Goal: Information Seeking & Learning: Learn about a topic

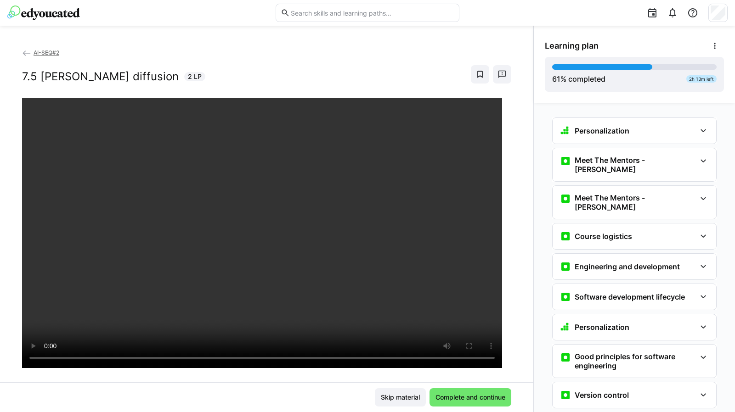
scroll to position [1786, 0]
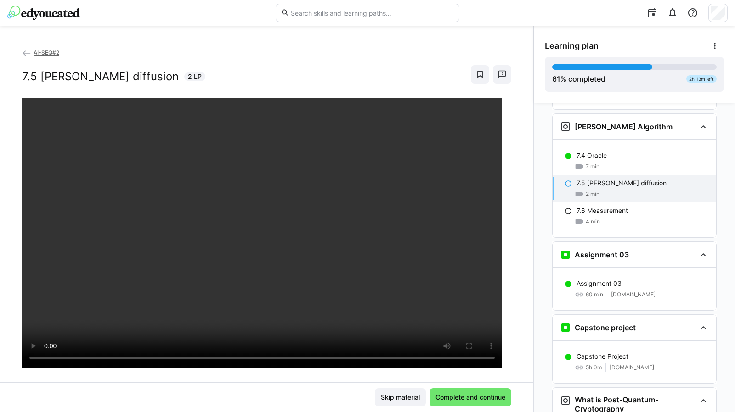
click at [326, 383] on div at bounding box center [266, 304] width 489 height 412
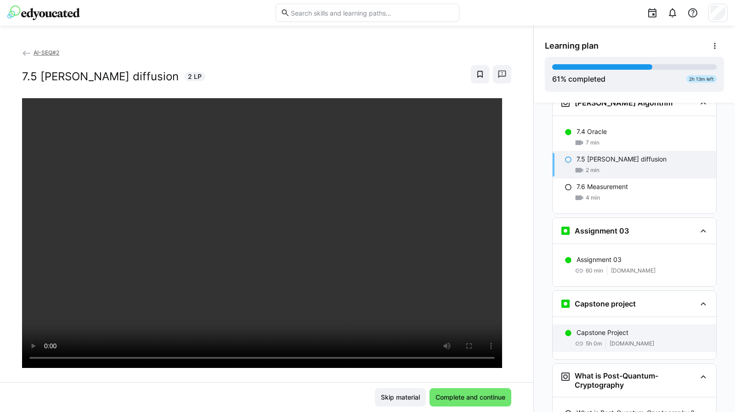
scroll to position [1809, 0]
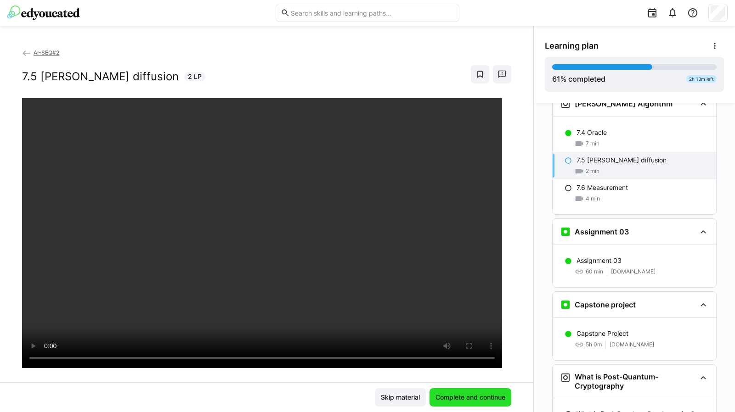
click at [483, 397] on span "Complete and continue" at bounding box center [470, 397] width 73 height 9
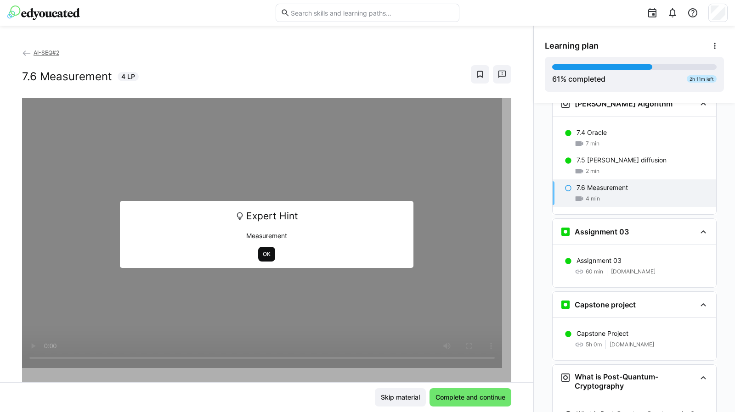
click at [264, 254] on span "OK" at bounding box center [267, 254] width 10 height 7
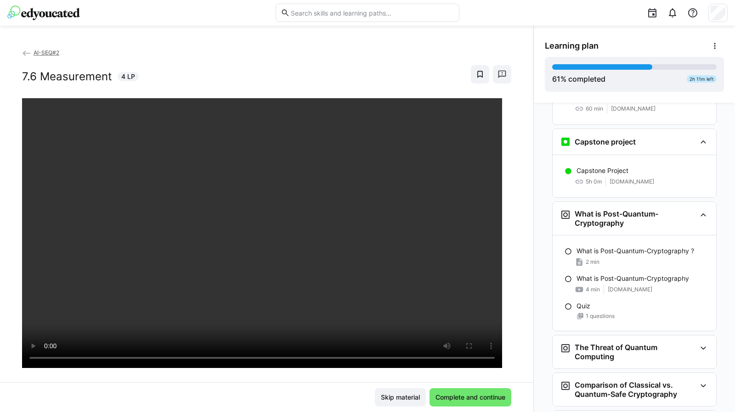
scroll to position [1961, 0]
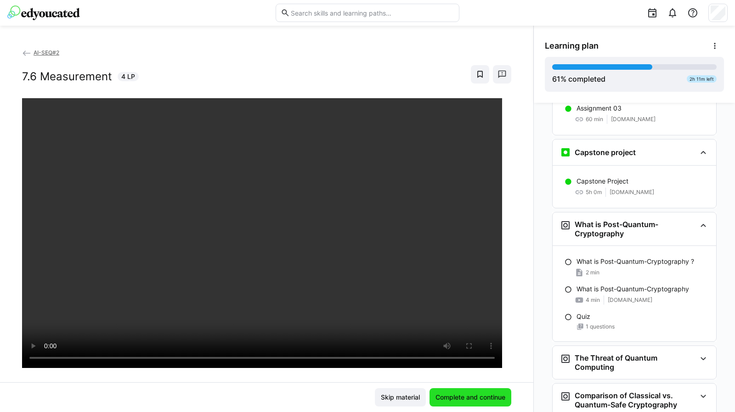
click at [485, 394] on span "Complete and continue" at bounding box center [470, 397] width 73 height 9
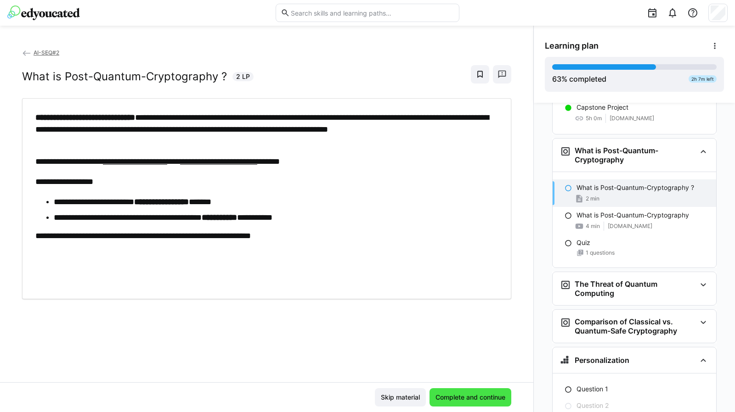
scroll to position [2040, 0]
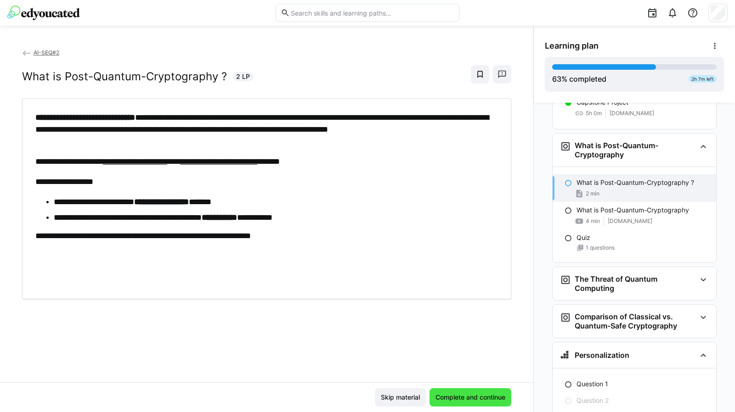
click at [462, 397] on span "Complete and continue" at bounding box center [470, 397] width 73 height 9
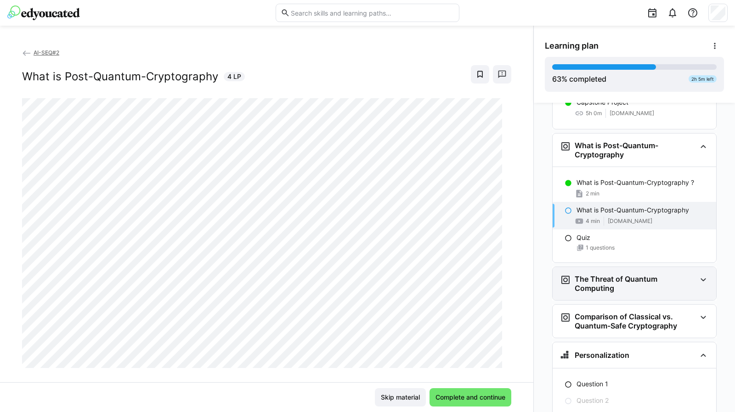
click at [702, 275] on eds-icon at bounding box center [703, 280] width 11 height 11
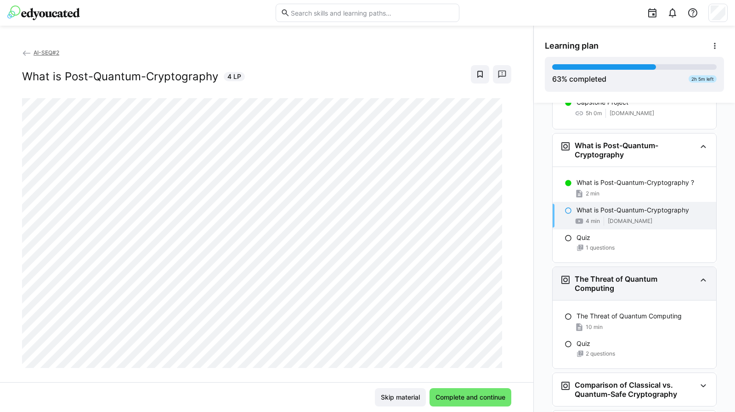
click at [698, 275] on eds-icon at bounding box center [703, 280] width 11 height 11
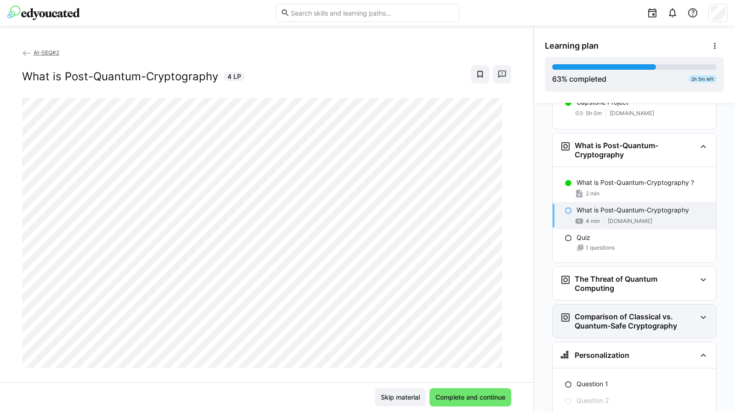
click at [698, 312] on eds-icon at bounding box center [703, 317] width 11 height 11
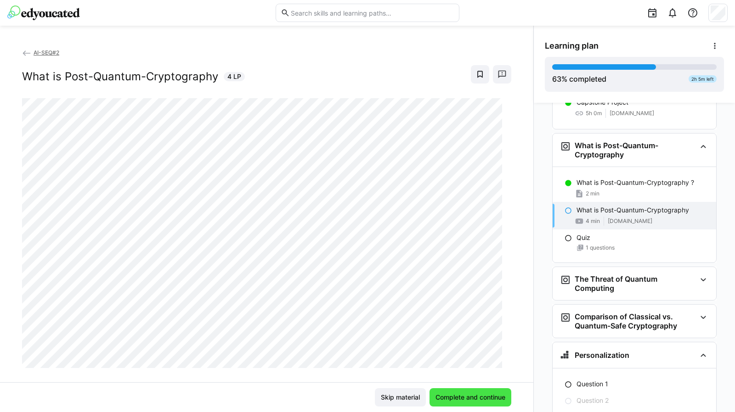
click at [476, 400] on span "Complete and continue" at bounding box center [470, 397] width 73 height 9
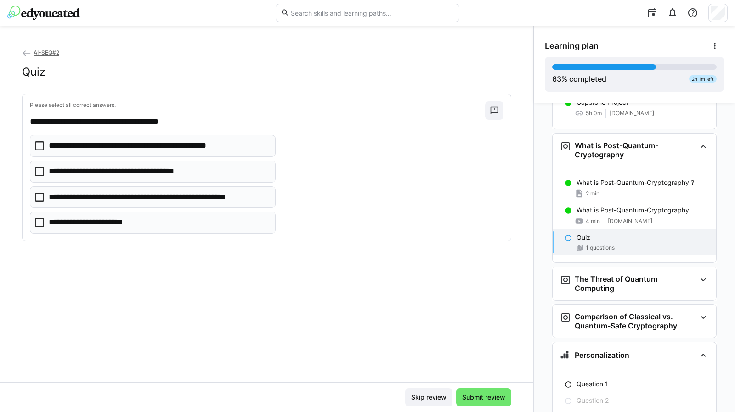
click at [154, 171] on p "**********" at bounding box center [126, 172] width 154 height 12
click at [152, 192] on p "**********" at bounding box center [159, 198] width 220 height 12
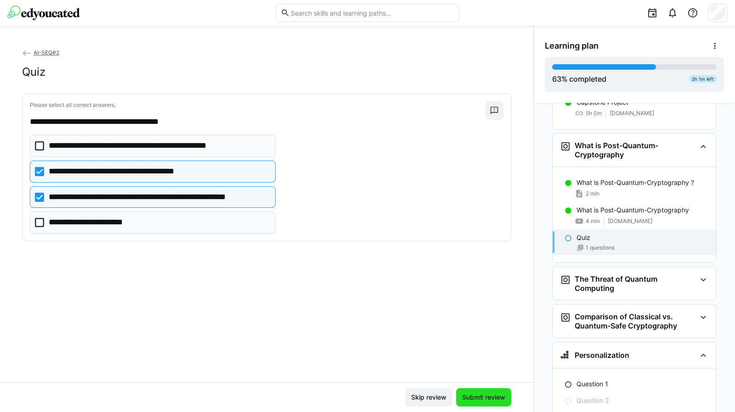
click at [488, 401] on span "Submit review" at bounding box center [484, 397] width 46 height 9
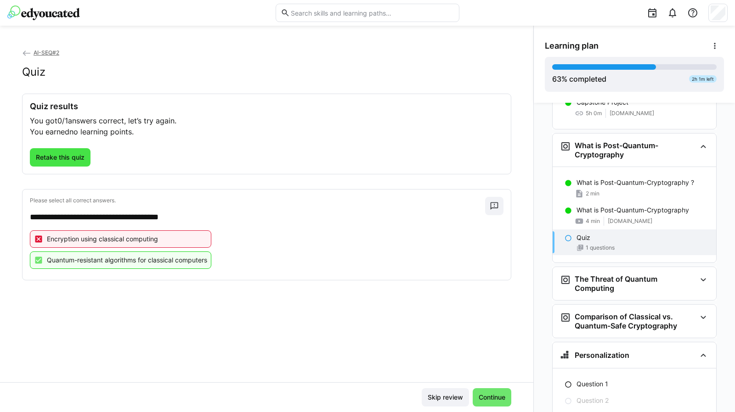
click at [44, 153] on span "Retake this quiz" at bounding box center [59, 157] width 51 height 9
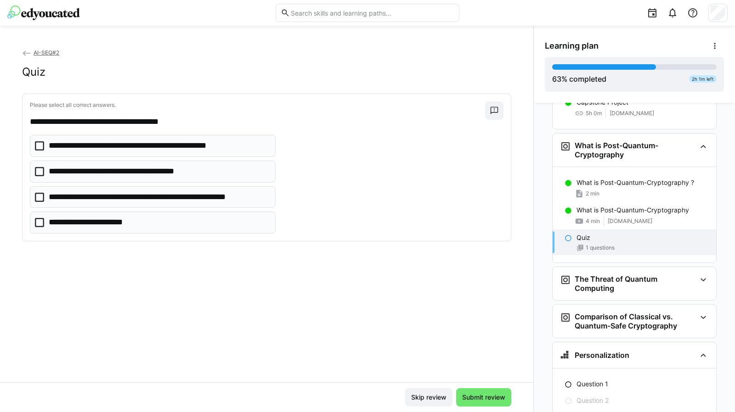
click at [89, 198] on p "**********" at bounding box center [159, 198] width 220 height 12
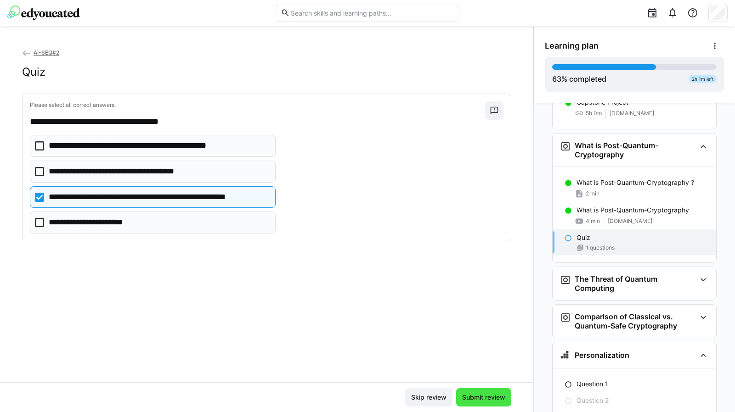
click at [474, 397] on span "Submit review" at bounding box center [484, 397] width 46 height 9
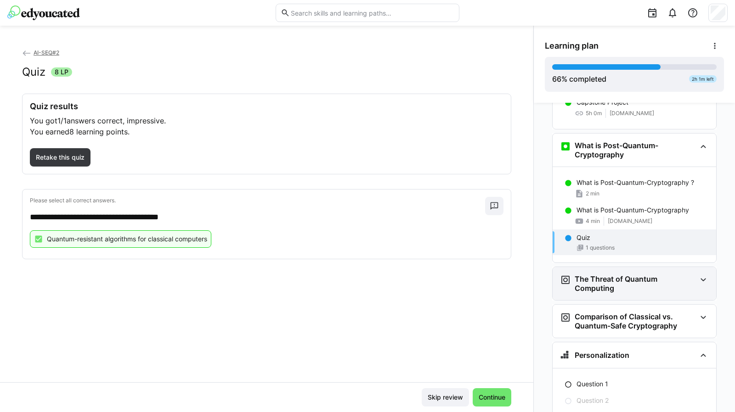
click at [608, 275] on h3 "The Threat of Quantum Computing" at bounding box center [635, 284] width 121 height 18
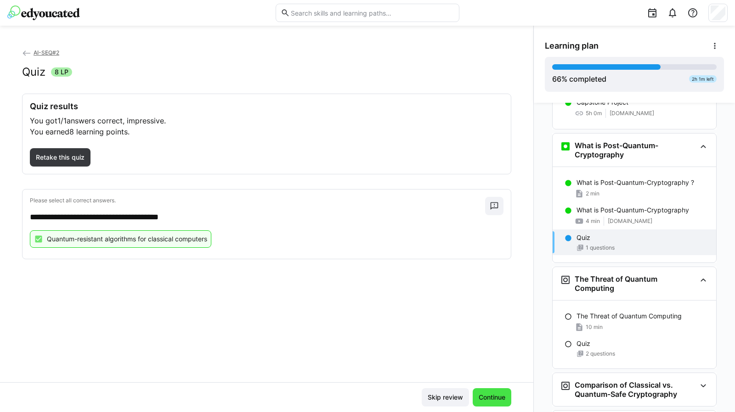
click at [490, 392] on span "Continue" at bounding box center [492, 398] width 39 height 18
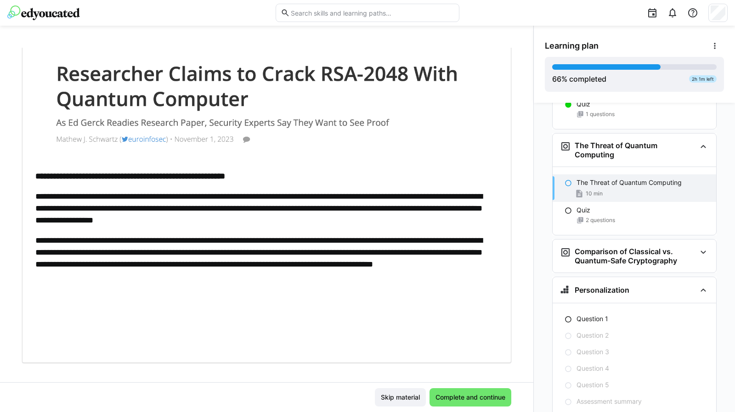
scroll to position [297, 0]
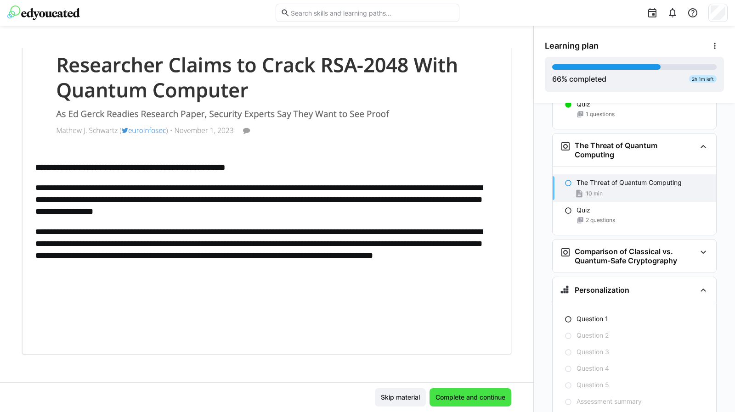
click at [476, 395] on span "Complete and continue" at bounding box center [470, 397] width 73 height 9
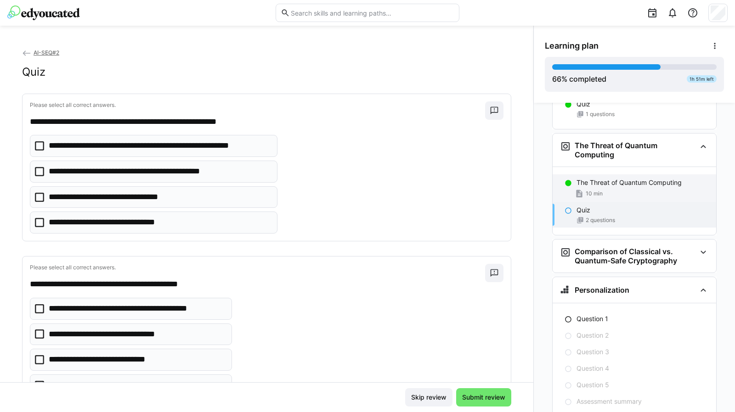
click at [598, 189] on div "10 min" at bounding box center [642, 193] width 132 height 9
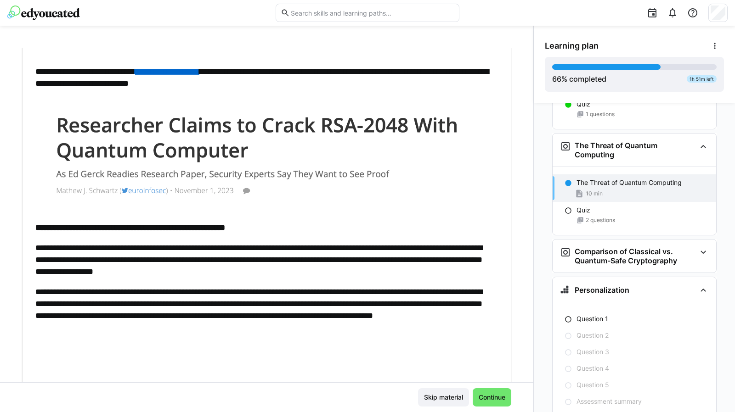
scroll to position [246, 0]
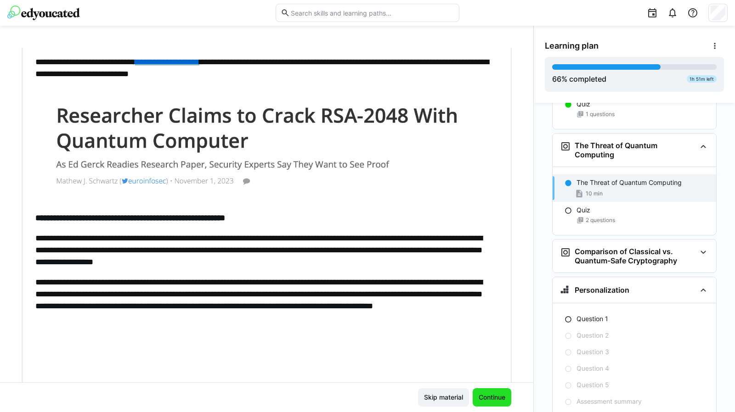
click at [491, 395] on span "Continue" at bounding box center [491, 397] width 29 height 9
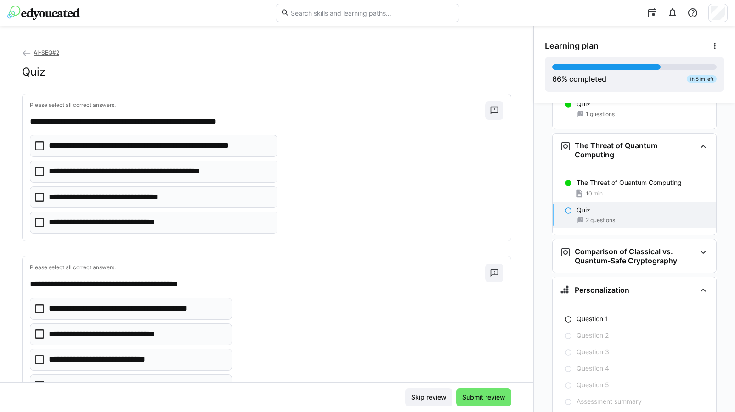
click at [169, 225] on p "**********" at bounding box center [118, 223] width 138 height 12
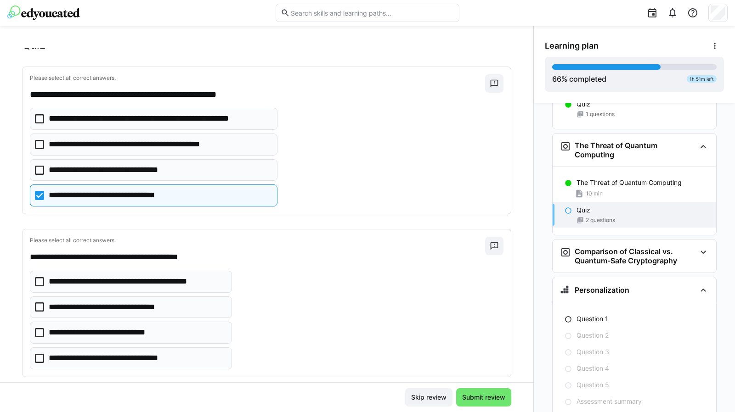
scroll to position [40, 0]
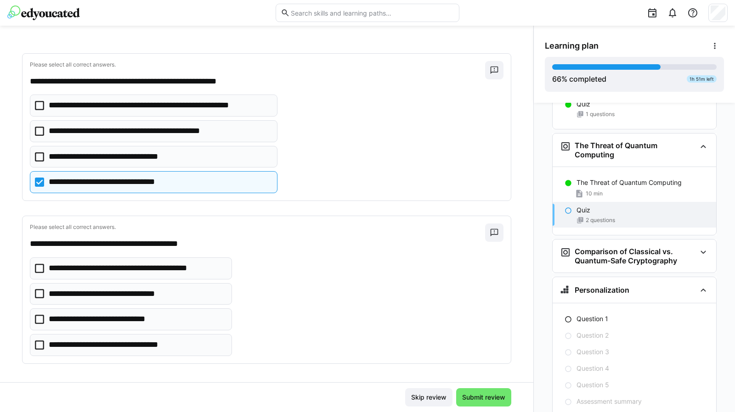
click at [157, 319] on p "**********" at bounding box center [110, 320] width 123 height 12
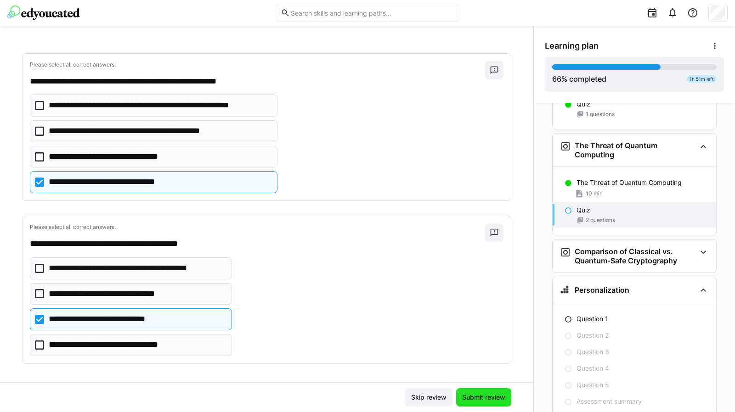
click at [491, 396] on span "Submit review" at bounding box center [484, 397] width 46 height 9
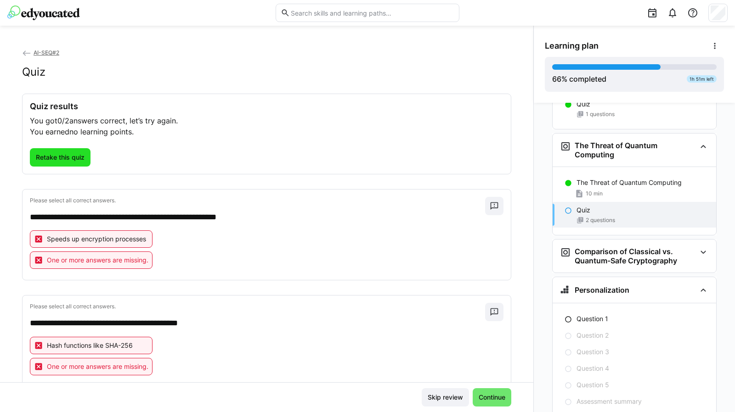
click at [70, 155] on span "Retake this quiz" at bounding box center [59, 157] width 51 height 9
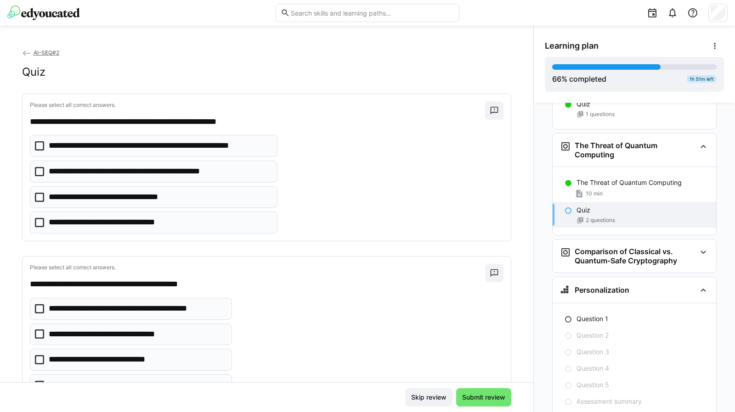
click at [130, 195] on p "**********" at bounding box center [120, 198] width 142 height 12
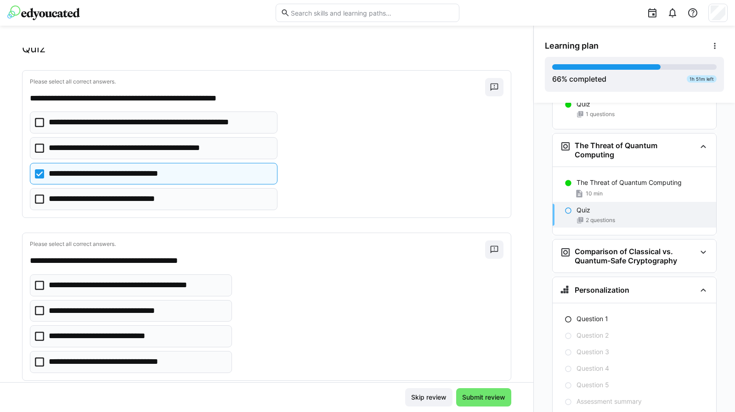
scroll to position [40, 0]
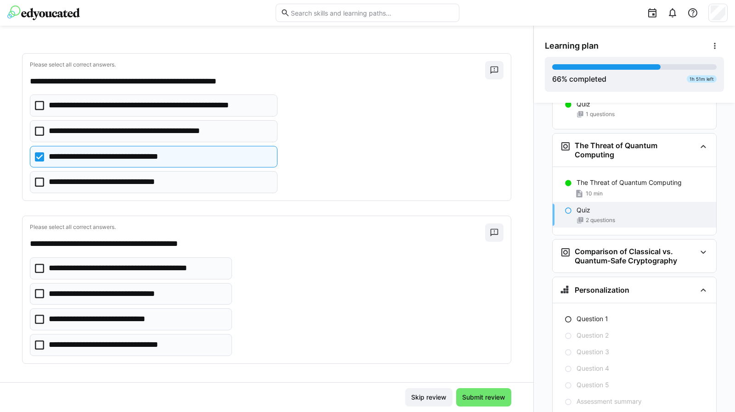
click at [187, 265] on p "**********" at bounding box center [137, 269] width 176 height 12
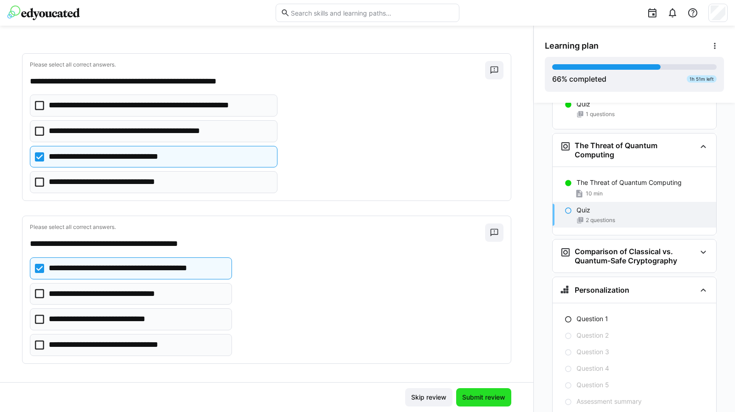
click at [487, 398] on span "Submit review" at bounding box center [484, 397] width 46 height 9
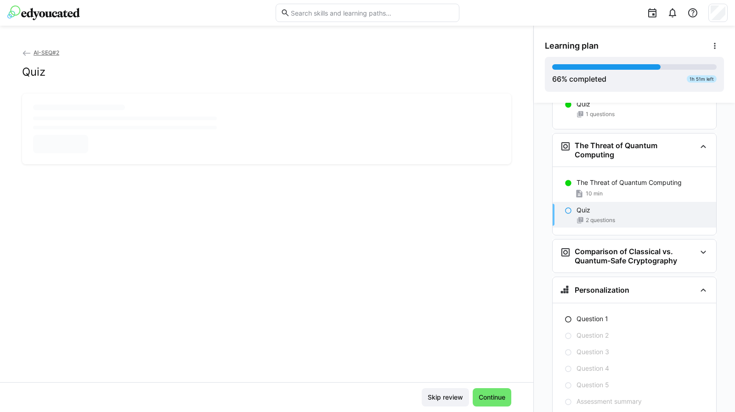
scroll to position [0, 0]
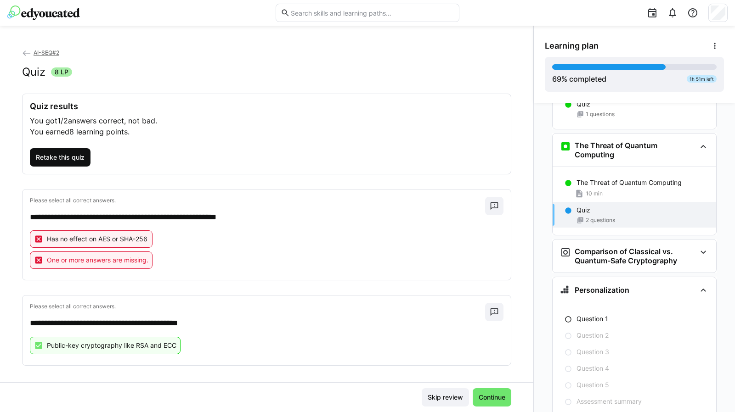
click at [78, 160] on span "Retake this quiz" at bounding box center [59, 157] width 51 height 9
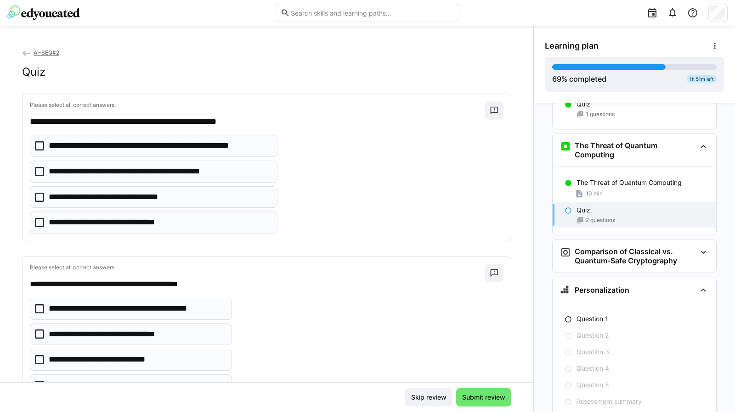
click at [120, 169] on p "**********" at bounding box center [139, 172] width 181 height 12
click at [128, 303] on p "**********" at bounding box center [137, 309] width 176 height 12
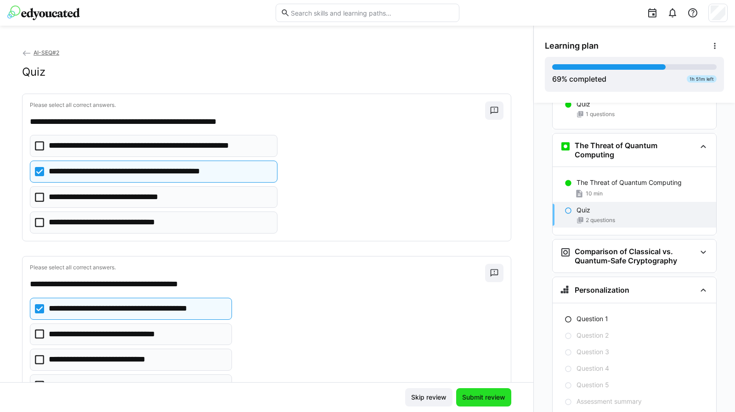
click at [485, 399] on span "Submit review" at bounding box center [484, 397] width 46 height 9
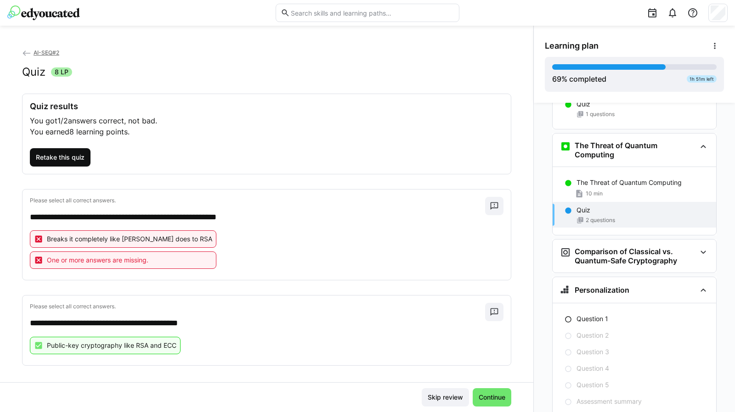
click at [62, 157] on span "Retake this quiz" at bounding box center [59, 157] width 51 height 9
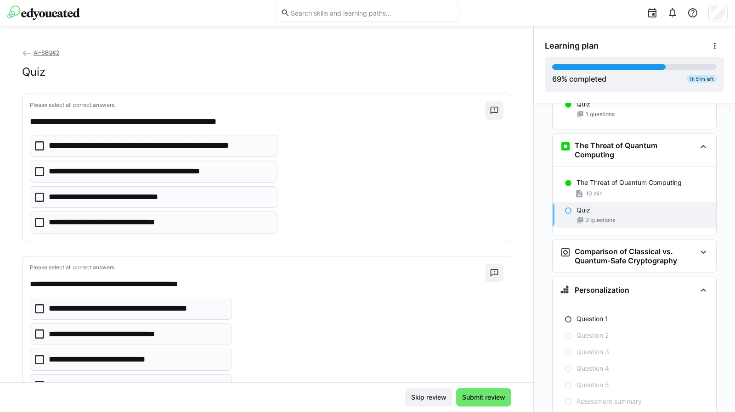
click at [84, 147] on p "**********" at bounding box center [160, 146] width 222 height 12
click at [129, 308] on p "**********" at bounding box center [137, 309] width 176 height 12
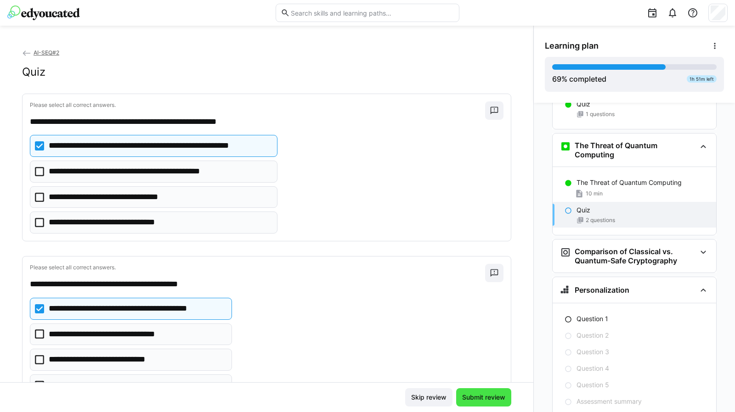
click at [483, 397] on span "Submit review" at bounding box center [484, 397] width 46 height 9
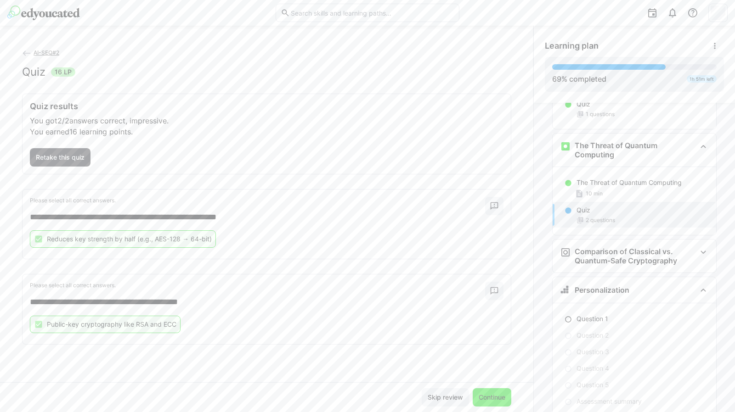
click at [485, 396] on span "Continue" at bounding box center [491, 397] width 29 height 9
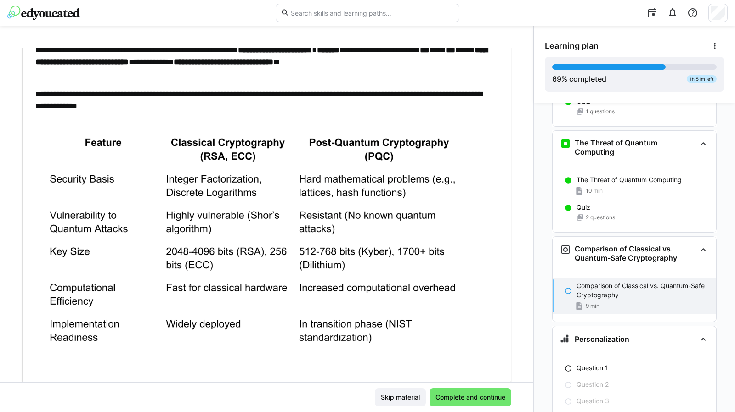
scroll to position [173, 0]
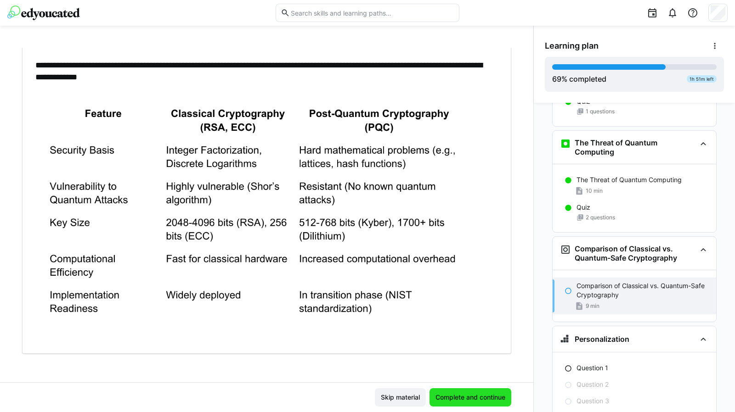
click at [455, 397] on span "Complete and continue" at bounding box center [470, 397] width 73 height 9
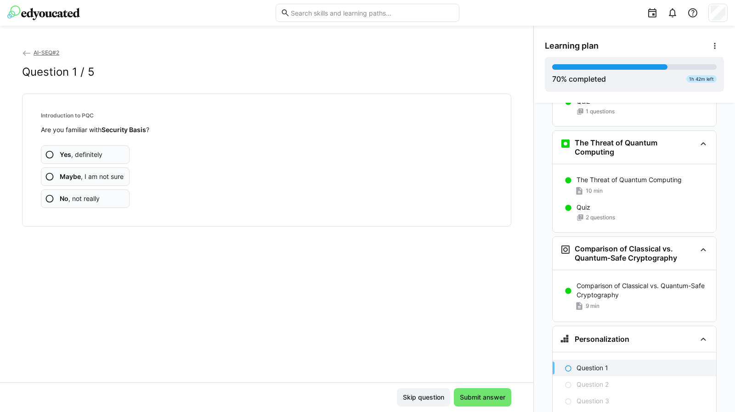
scroll to position [2229, 0]
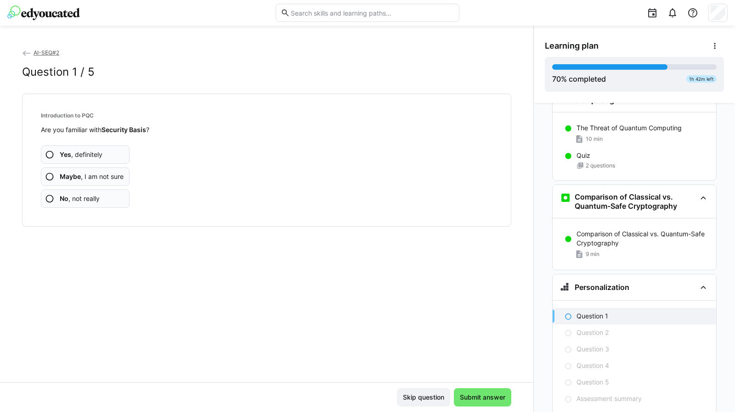
click at [87, 195] on span "No , not really" at bounding box center [80, 198] width 40 height 9
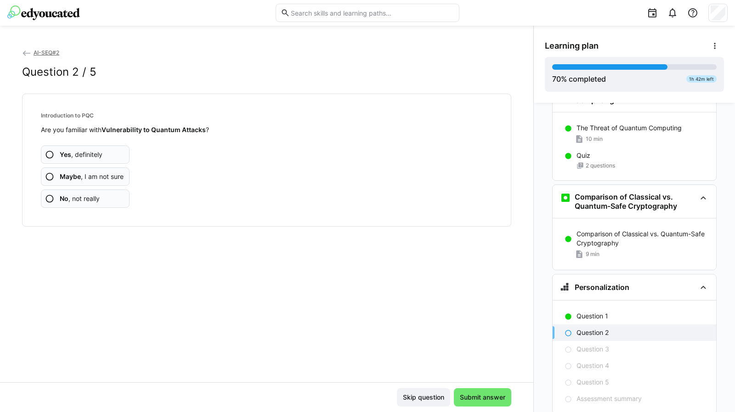
click at [83, 192] on app-assessment-question-radio "No , not really" at bounding box center [85, 199] width 89 height 18
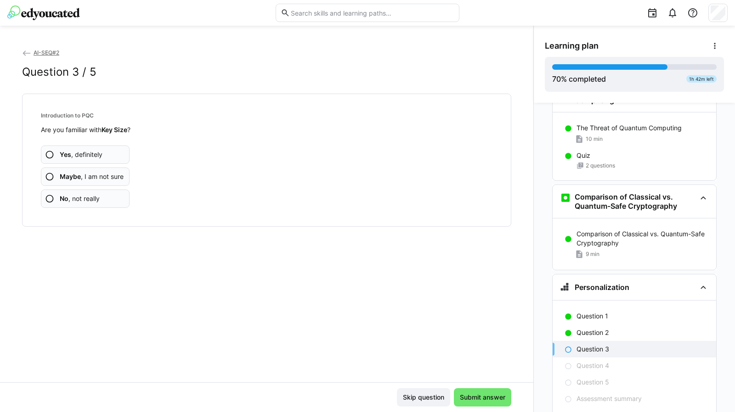
click at [92, 199] on span "No , not really" at bounding box center [80, 198] width 40 height 9
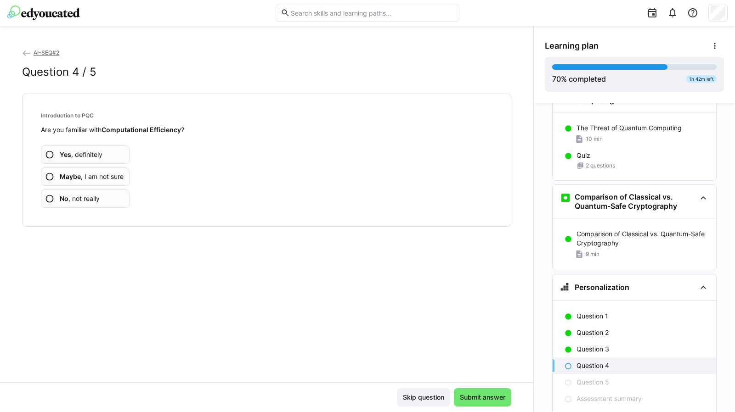
click at [85, 196] on span "No , not really" at bounding box center [80, 198] width 40 height 9
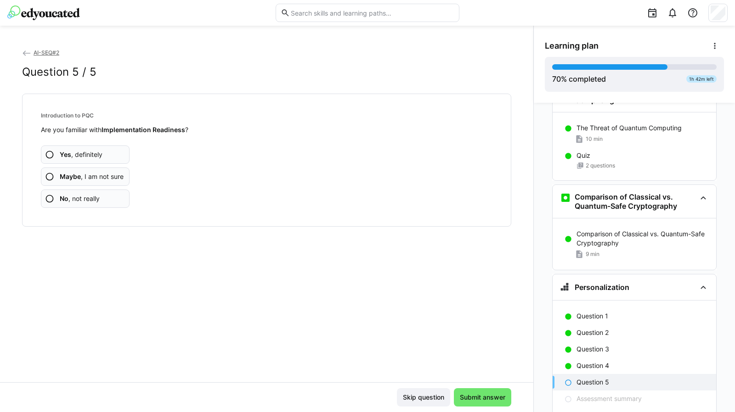
click at [92, 202] on span "No , not really" at bounding box center [80, 198] width 40 height 9
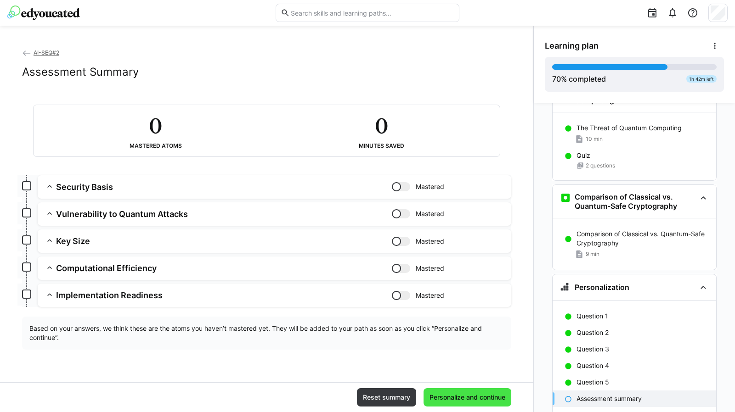
click at [465, 392] on span "Personalize and continue" at bounding box center [467, 398] width 88 height 18
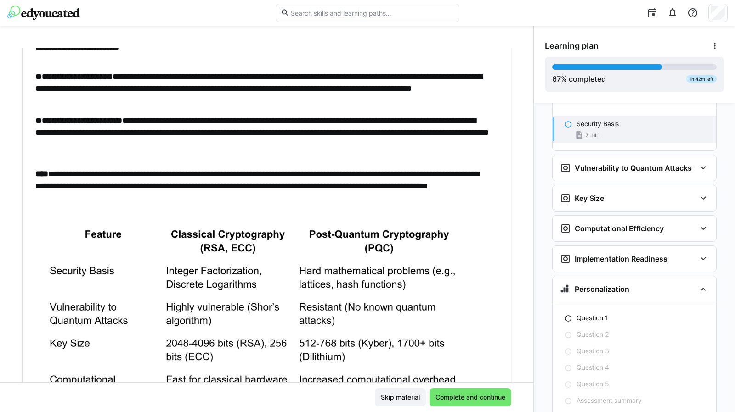
scroll to position [211, 0]
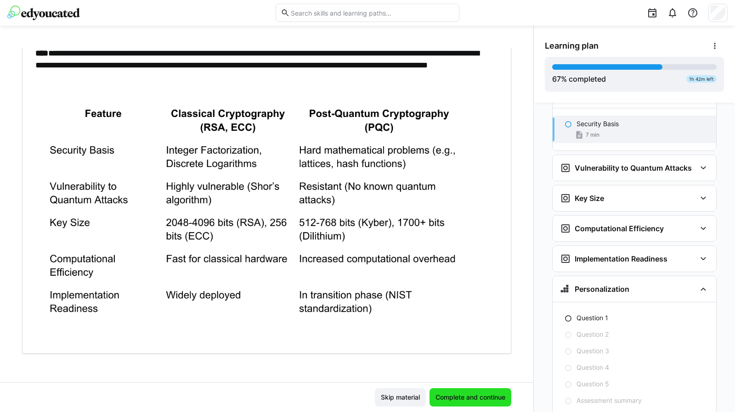
click at [443, 400] on span "Complete and continue" at bounding box center [470, 397] width 73 height 9
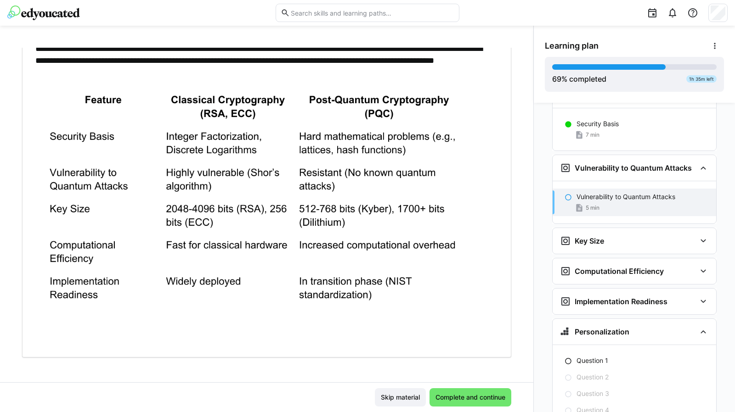
scroll to position [201, 0]
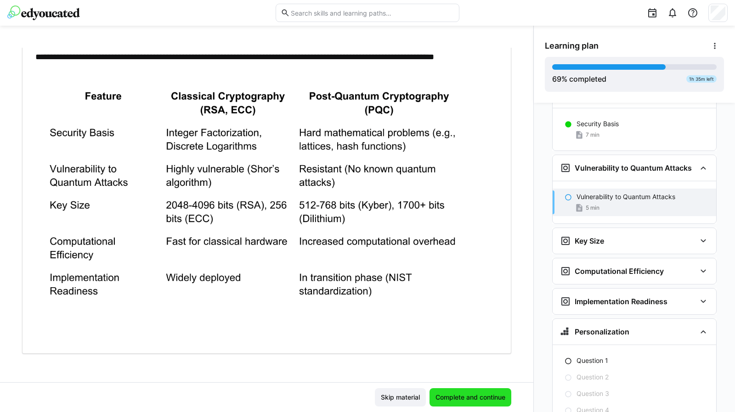
click at [444, 395] on span "Complete and continue" at bounding box center [470, 397] width 73 height 9
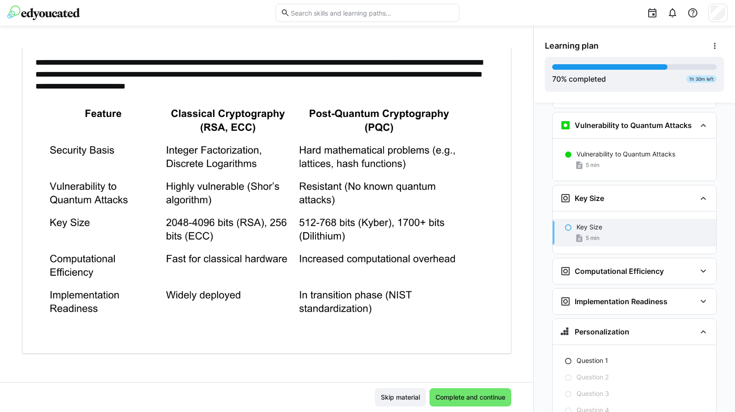
scroll to position [157, 0]
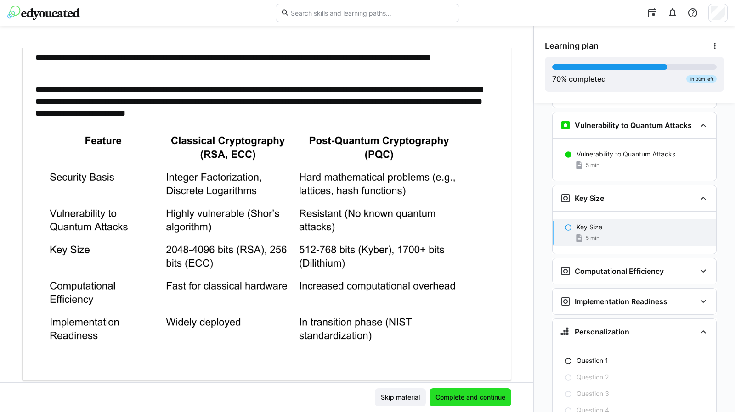
click at [462, 393] on span "Complete and continue" at bounding box center [470, 397] width 73 height 9
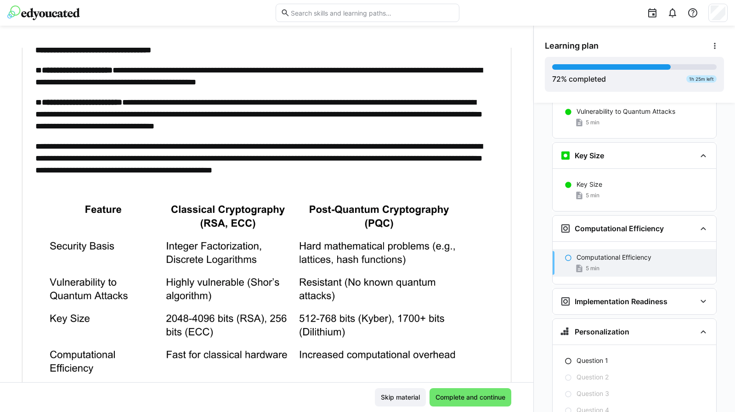
scroll to position [184, 0]
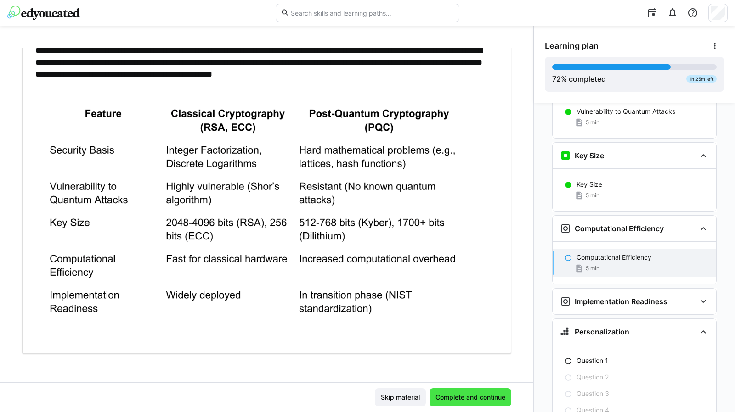
click at [463, 394] on span "Complete and continue" at bounding box center [470, 397] width 73 height 9
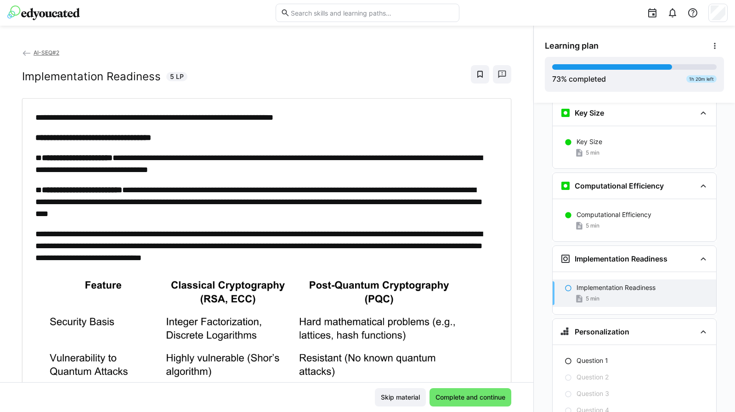
scroll to position [172, 0]
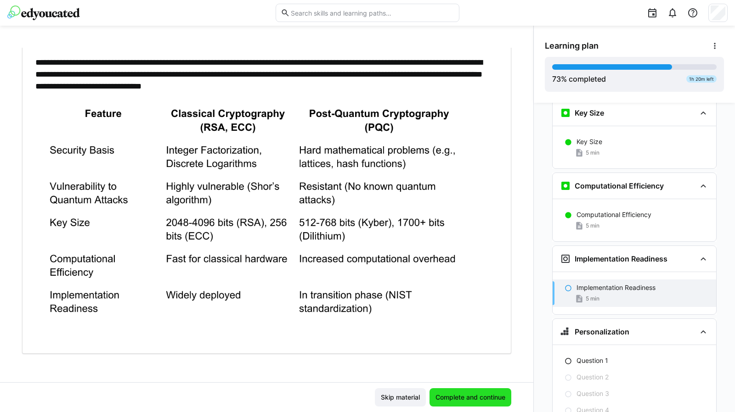
click at [463, 394] on span "Complete and continue" at bounding box center [470, 397] width 73 height 9
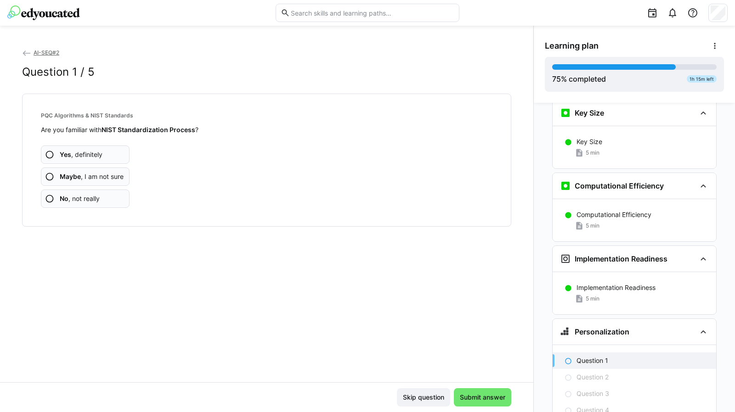
scroll to position [2622, 0]
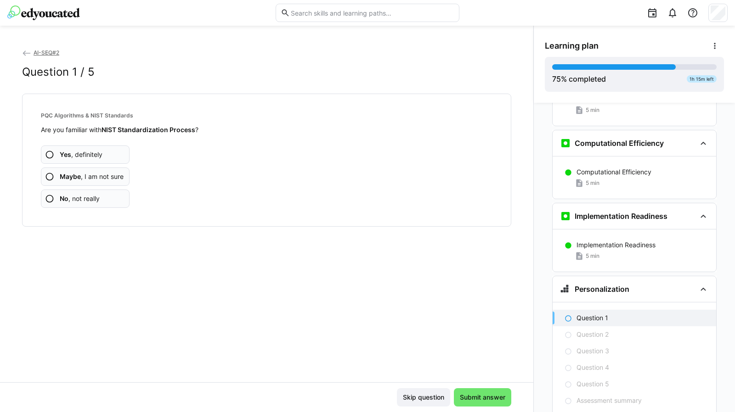
click at [93, 193] on app-assessment-question-radio "No , not really" at bounding box center [85, 199] width 89 height 18
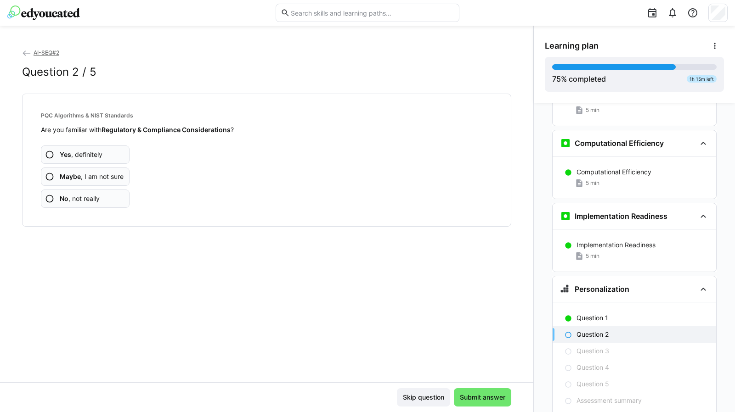
click at [89, 198] on span "No , not really" at bounding box center [80, 198] width 40 height 9
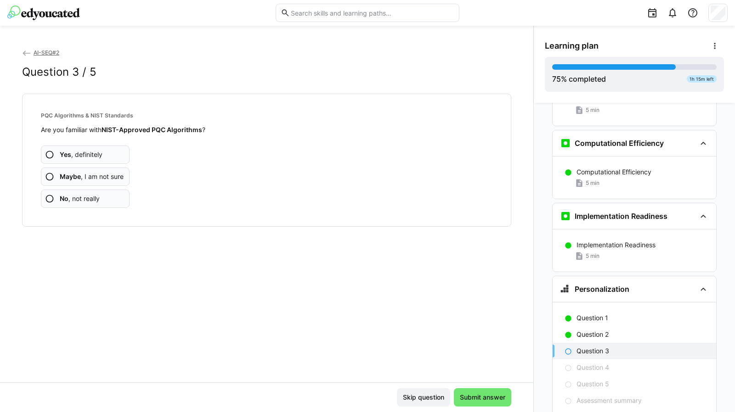
click at [89, 198] on span "No , not really" at bounding box center [80, 198] width 40 height 9
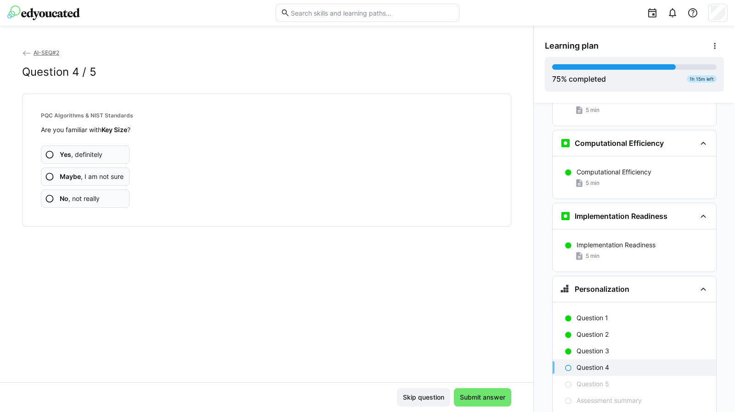
click at [89, 198] on span "No , not really" at bounding box center [80, 198] width 40 height 9
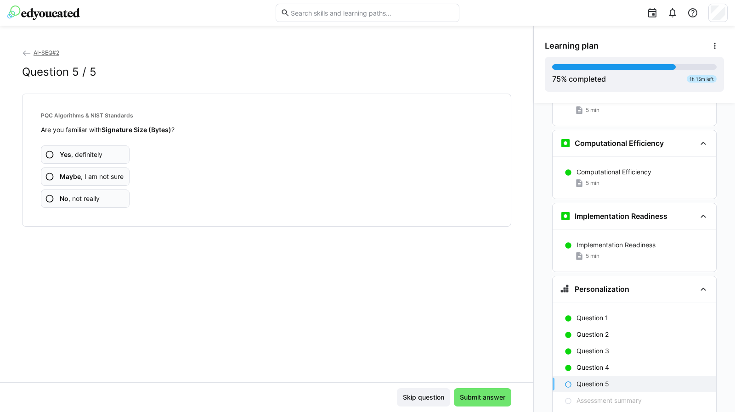
click at [89, 198] on span "No , not really" at bounding box center [80, 198] width 40 height 9
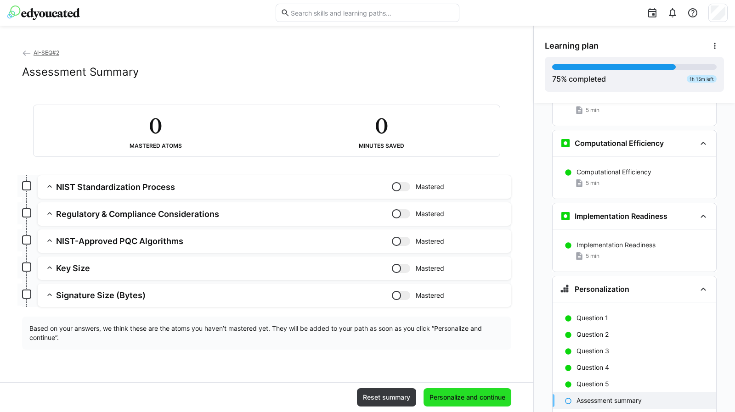
click at [454, 395] on span "Personalize and continue" at bounding box center [467, 397] width 79 height 9
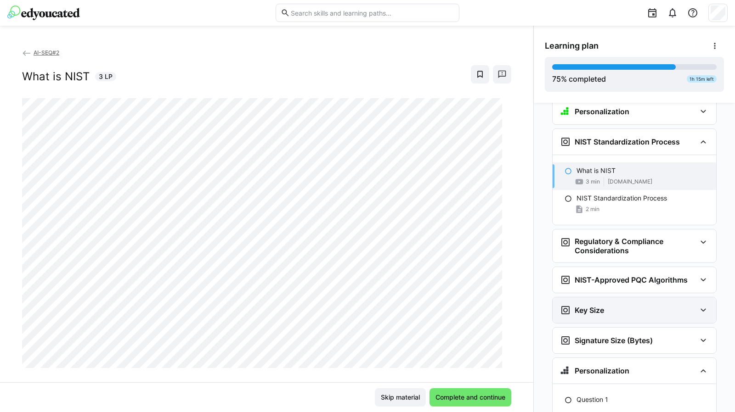
scroll to position [2802, 0]
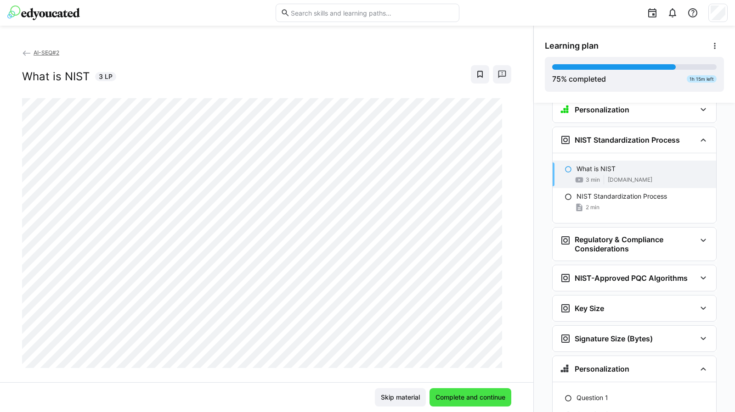
click at [462, 392] on span "Complete and continue" at bounding box center [470, 398] width 82 height 18
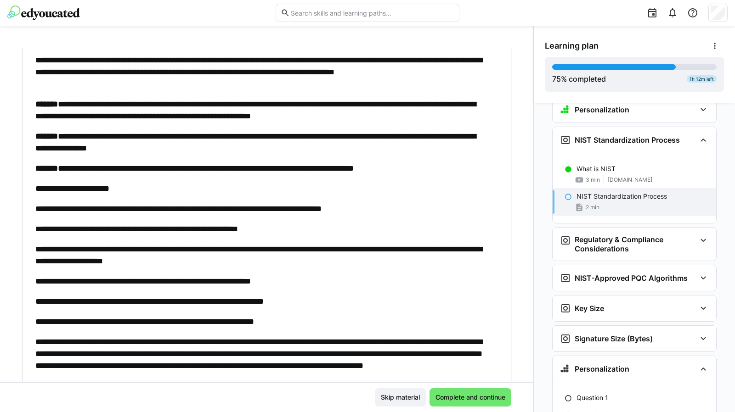
scroll to position [58, 0]
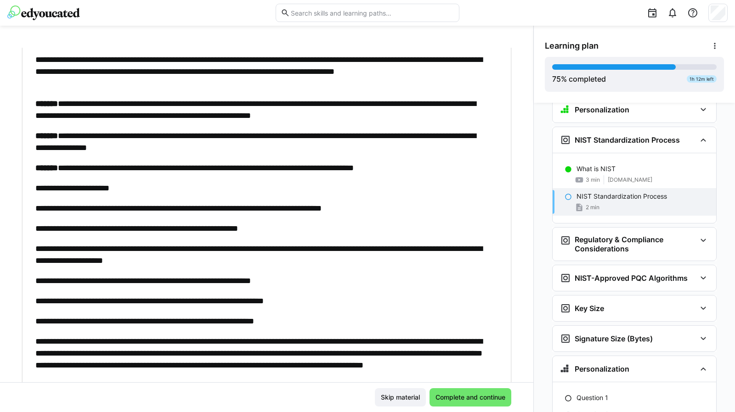
click at [52, 130] on p "**********" at bounding box center [262, 142] width 454 height 24
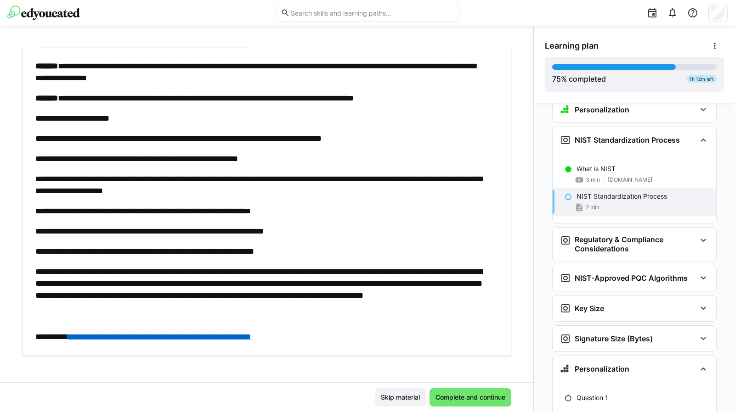
scroll to position [130, 0]
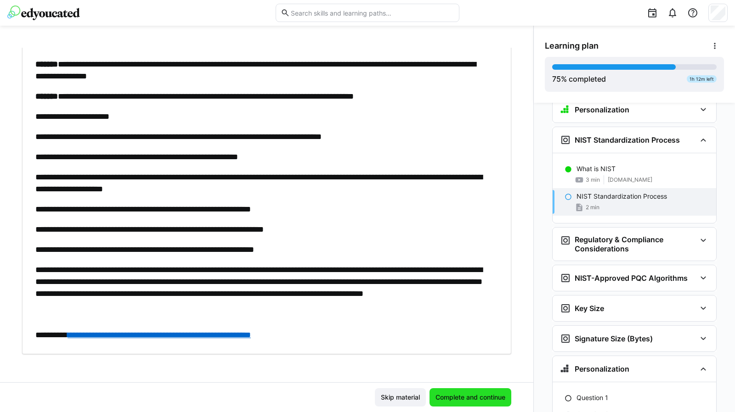
click at [460, 394] on span "Complete and continue" at bounding box center [470, 397] width 73 height 9
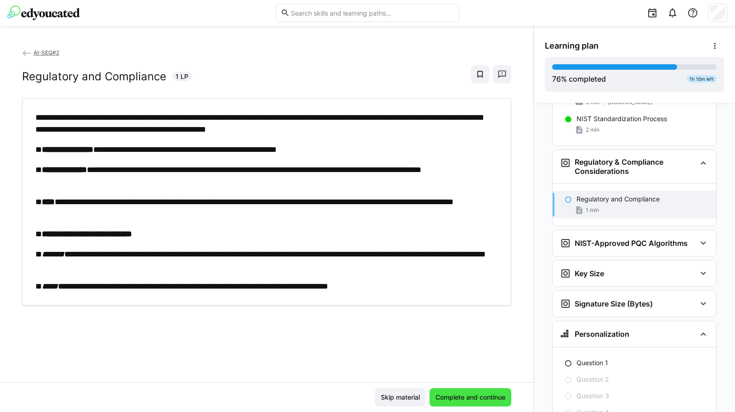
scroll to position [2880, 0]
click at [456, 392] on span "Complete and continue" at bounding box center [470, 398] width 82 height 18
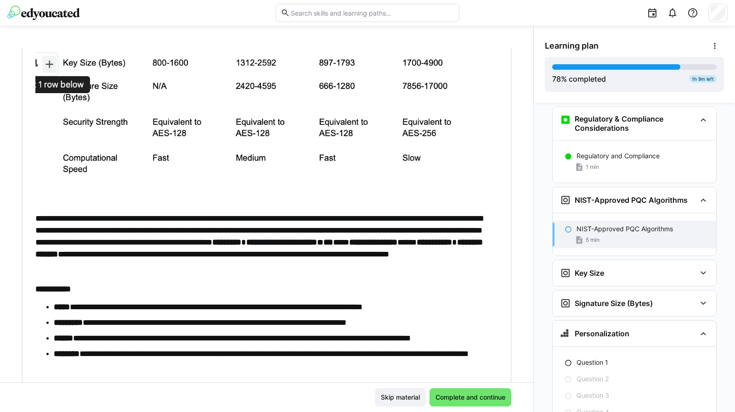
scroll to position [356, 0]
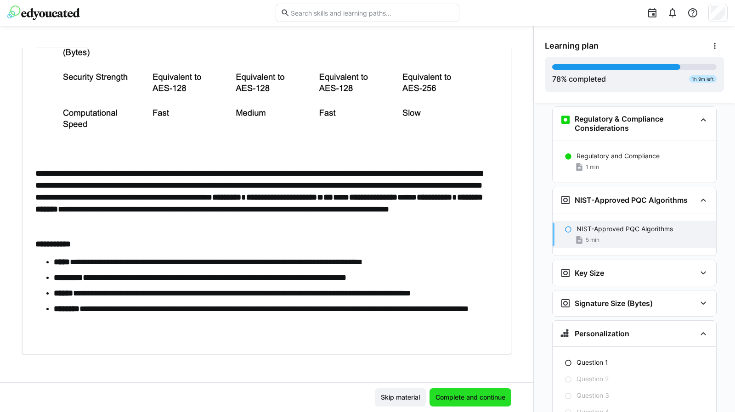
click at [450, 397] on span "Complete and continue" at bounding box center [470, 397] width 73 height 9
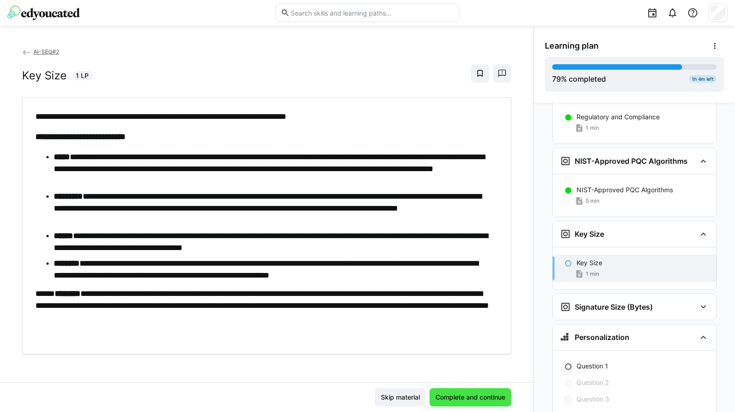
scroll to position [2965, 0]
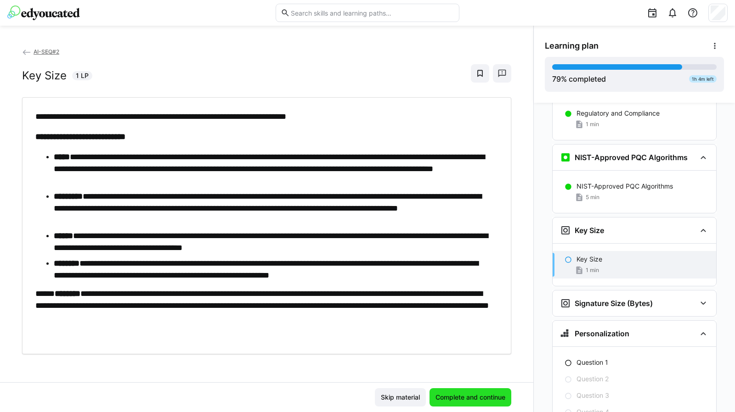
click at [464, 396] on span "Complete and continue" at bounding box center [470, 397] width 73 height 9
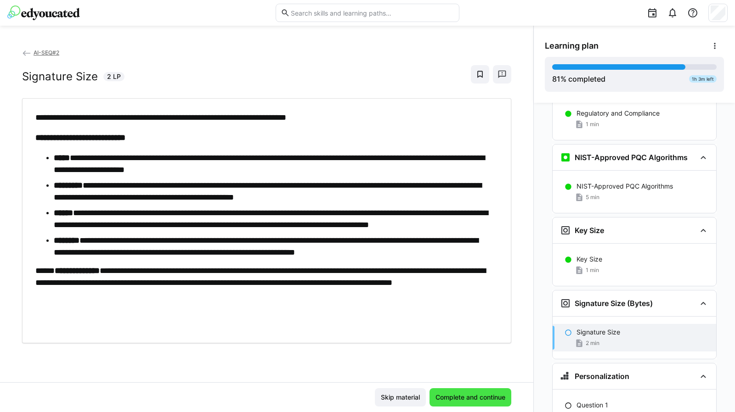
scroll to position [3008, 0]
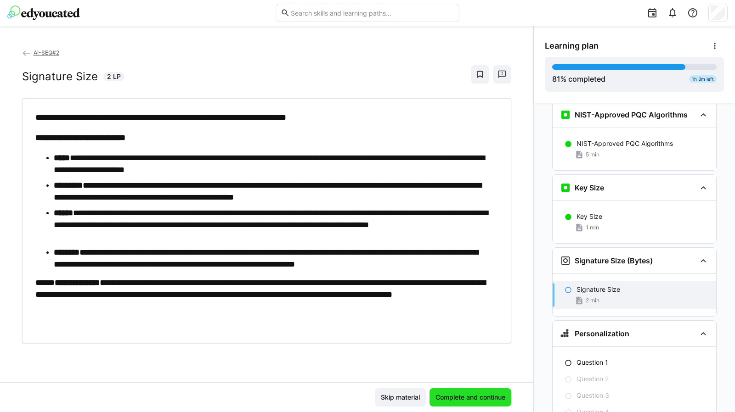
click at [457, 397] on span "Complete and continue" at bounding box center [470, 397] width 73 height 9
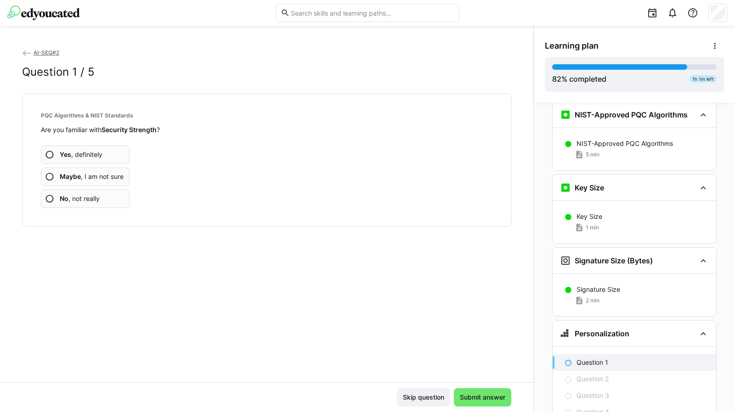
scroll to position [3051, 0]
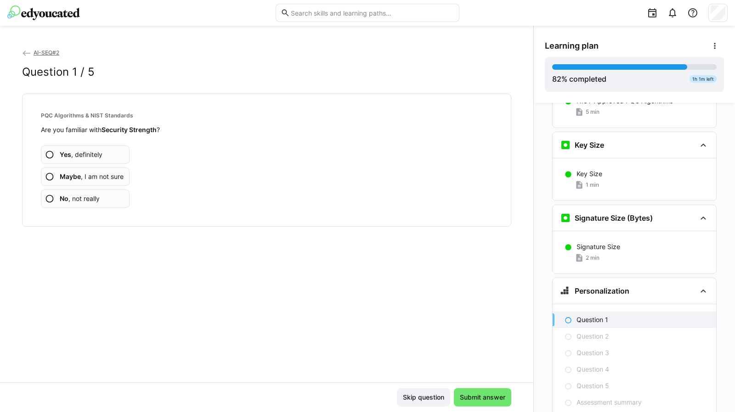
click at [87, 196] on span "No , not really" at bounding box center [80, 198] width 40 height 9
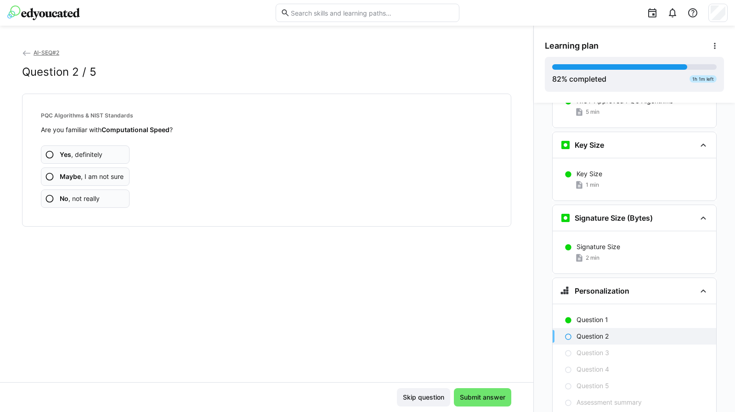
click at [93, 194] on span "No , not really" at bounding box center [80, 198] width 40 height 9
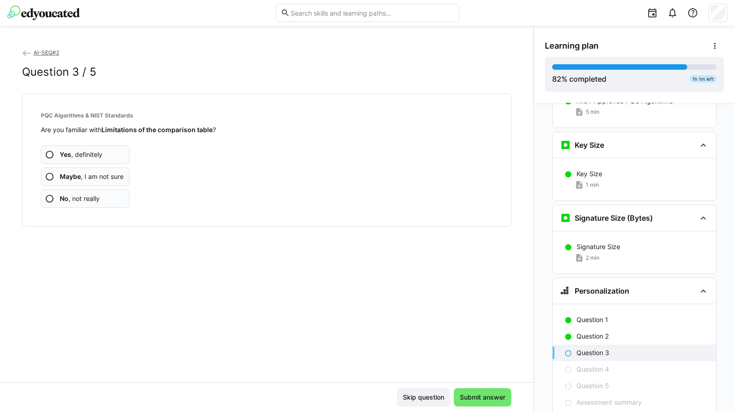
click at [96, 195] on span "No , not really" at bounding box center [80, 198] width 40 height 9
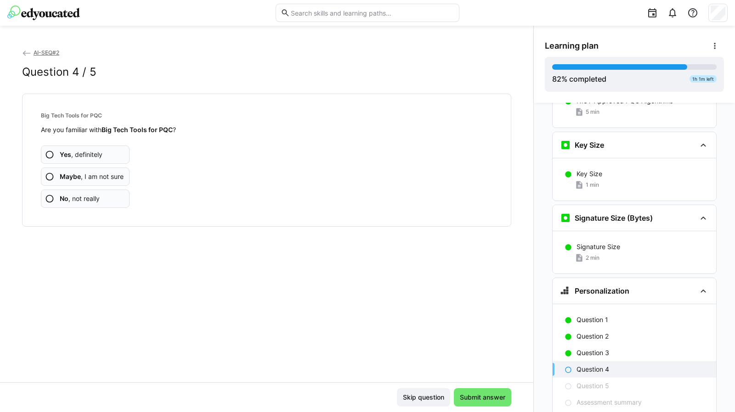
click at [96, 195] on span "No , not really" at bounding box center [80, 198] width 40 height 9
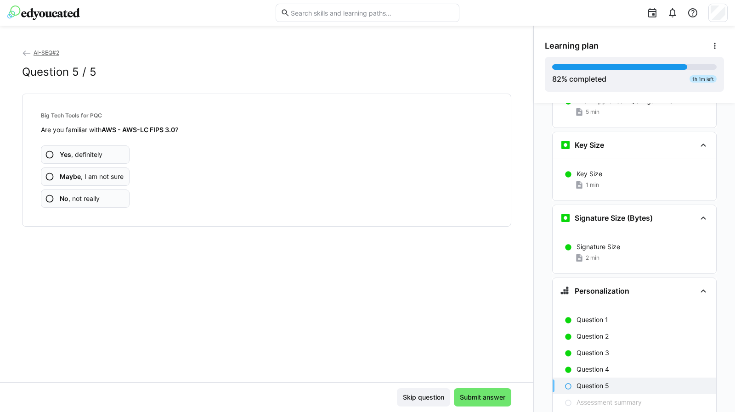
click at [96, 197] on span "No , not really" at bounding box center [80, 198] width 40 height 9
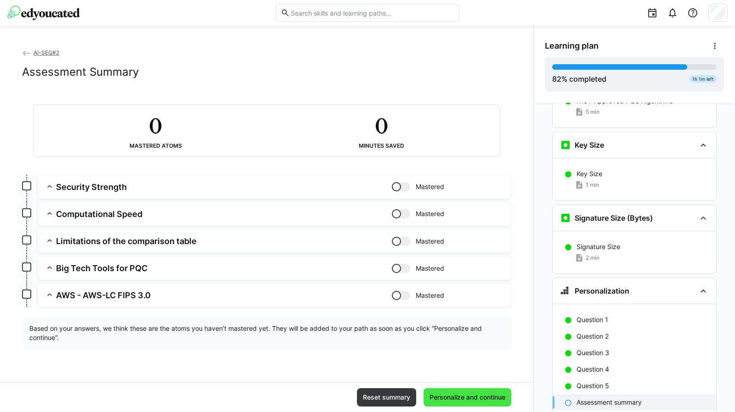
click at [478, 398] on span "Personalize and continue" at bounding box center [467, 397] width 79 height 9
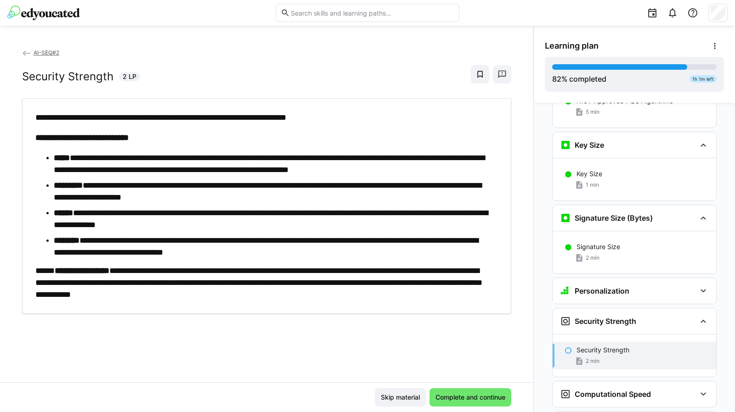
scroll to position [3223, 0]
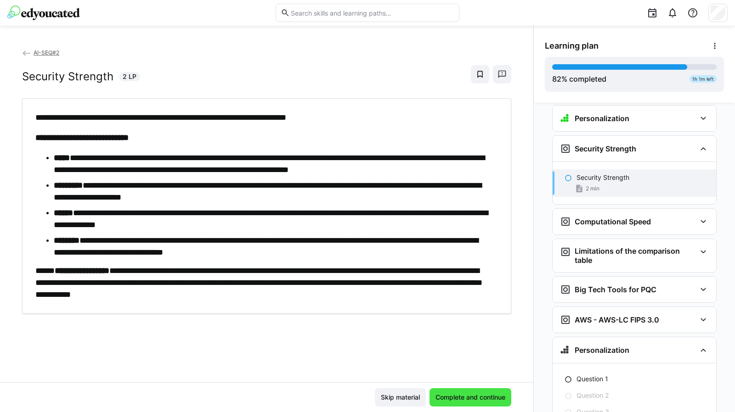
click at [473, 401] on span "Complete and continue" at bounding box center [470, 397] width 73 height 9
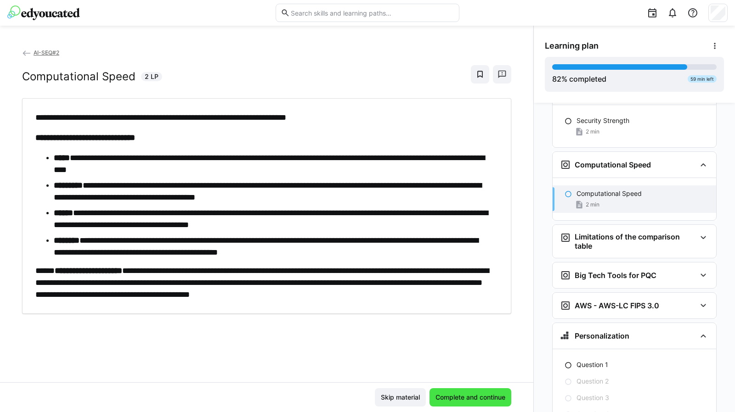
scroll to position [3281, 0]
click at [473, 401] on span "Complete and continue" at bounding box center [470, 397] width 73 height 9
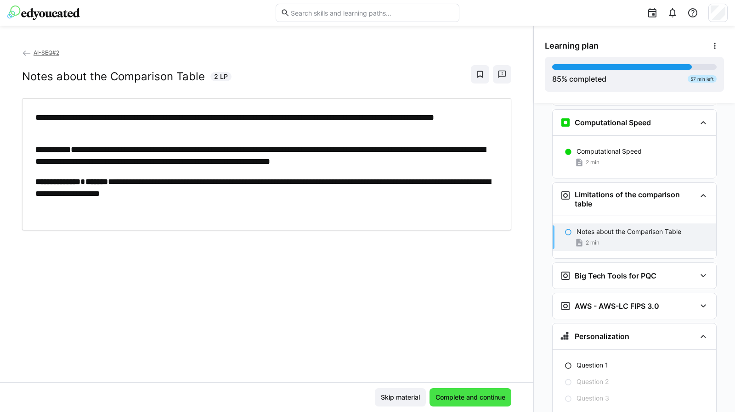
scroll to position [3324, 0]
click at [473, 401] on span "Complete and continue" at bounding box center [470, 397] width 73 height 9
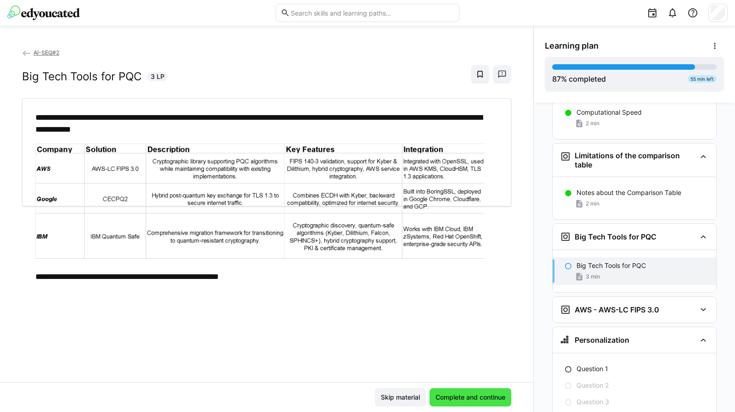
scroll to position [3366, 0]
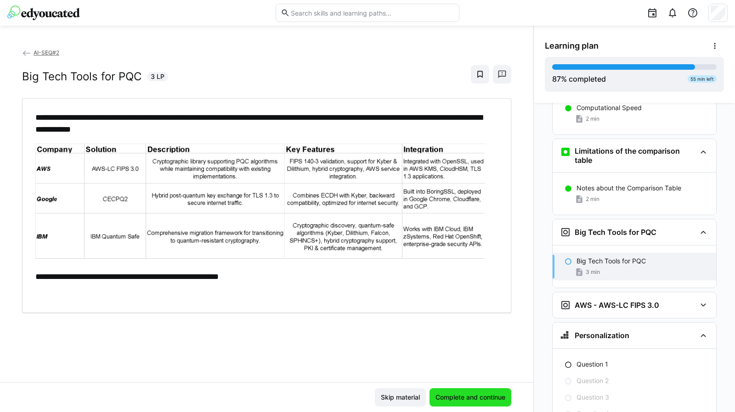
click at [468, 399] on span "Complete and continue" at bounding box center [470, 397] width 73 height 9
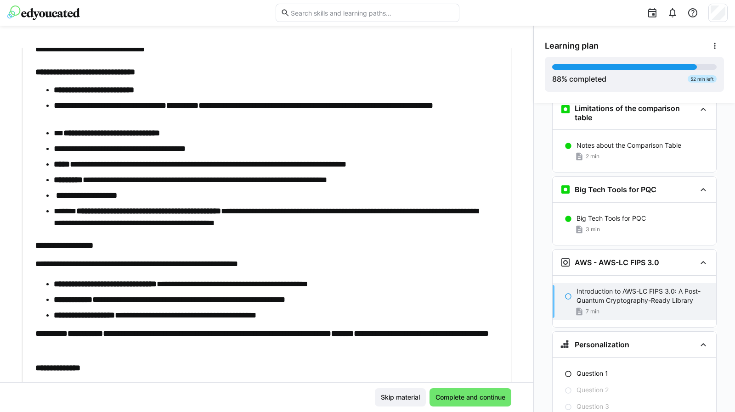
scroll to position [337, 0]
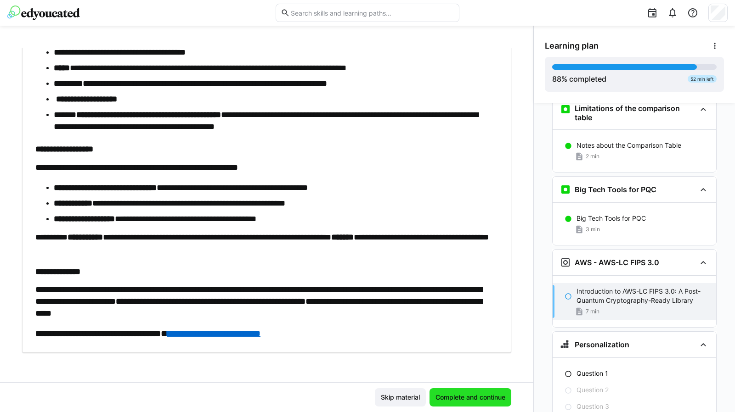
click at [470, 394] on span "Complete and continue" at bounding box center [470, 397] width 73 height 9
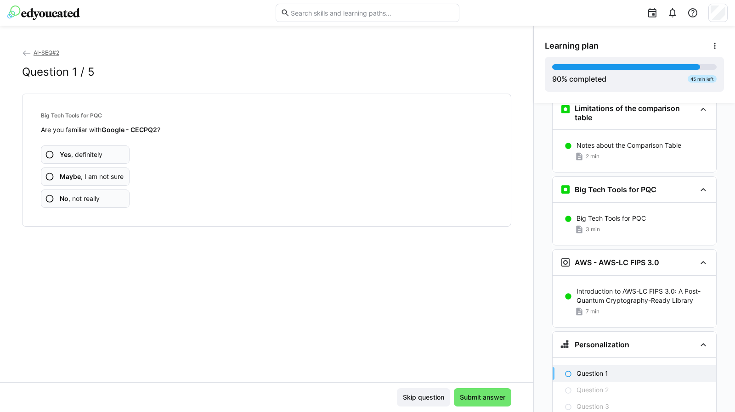
scroll to position [3461, 0]
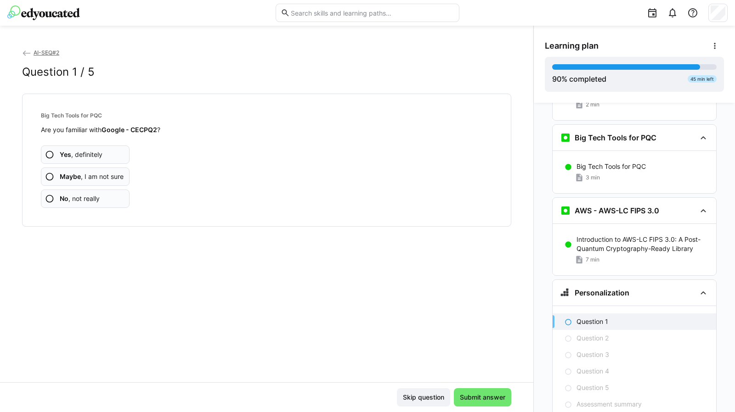
click at [78, 196] on span "No , not really" at bounding box center [80, 198] width 40 height 9
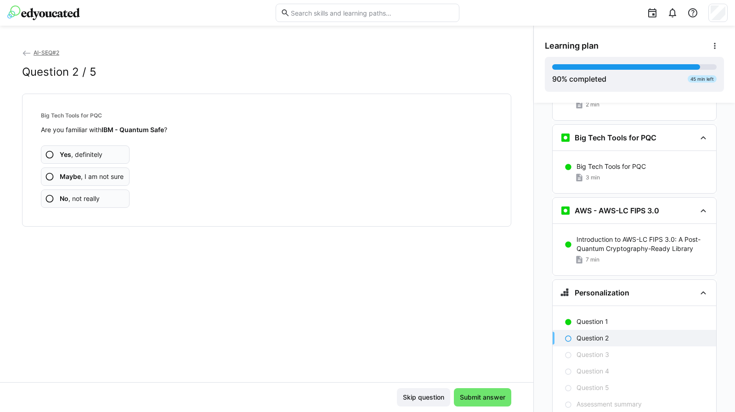
click at [88, 199] on span "No , not really" at bounding box center [80, 198] width 40 height 9
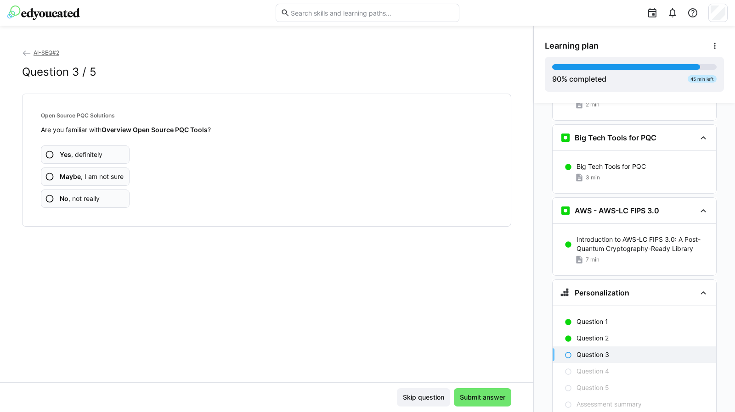
click at [88, 199] on span "No , not really" at bounding box center [80, 198] width 40 height 9
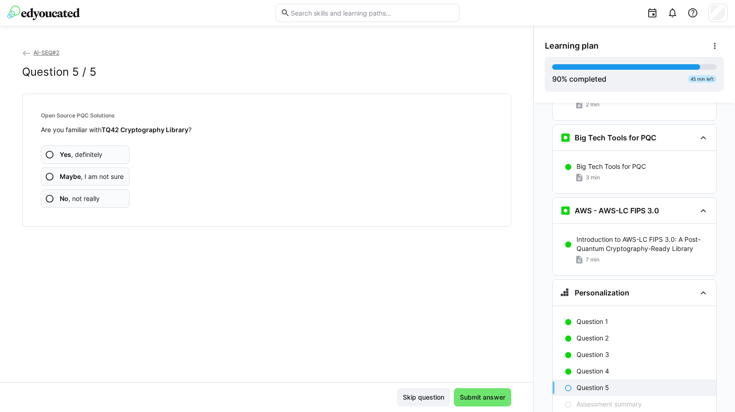
click at [88, 199] on span "No , not really" at bounding box center [80, 198] width 40 height 9
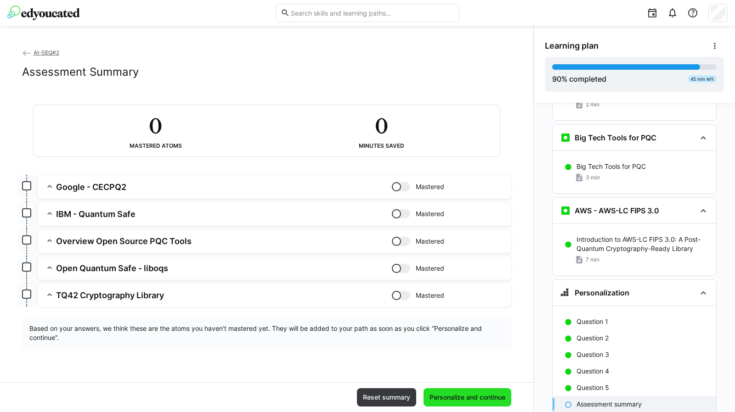
click at [474, 392] on span "Personalize and continue" at bounding box center [467, 398] width 88 height 18
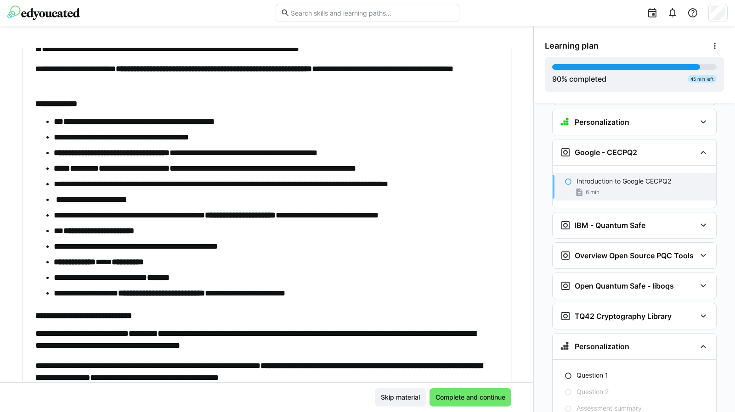
scroll to position [241, 0]
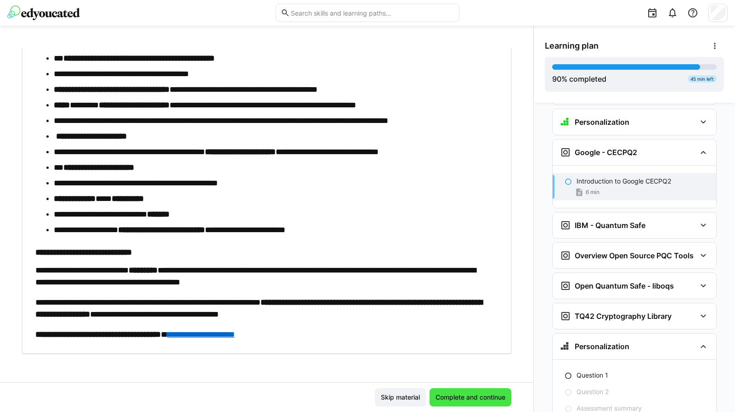
click at [486, 393] on span "Complete and continue" at bounding box center [470, 398] width 82 height 18
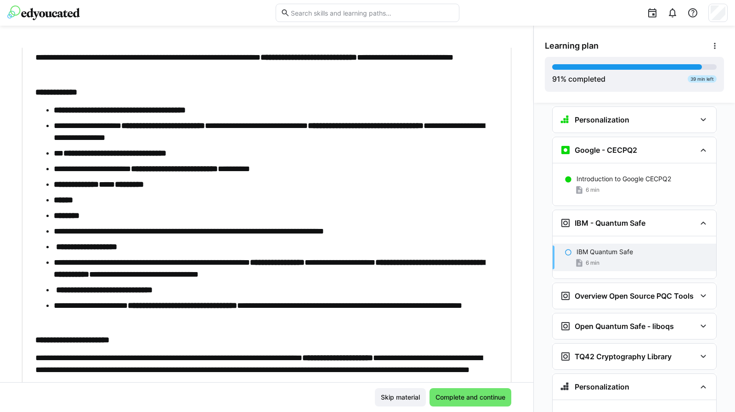
scroll to position [244, 0]
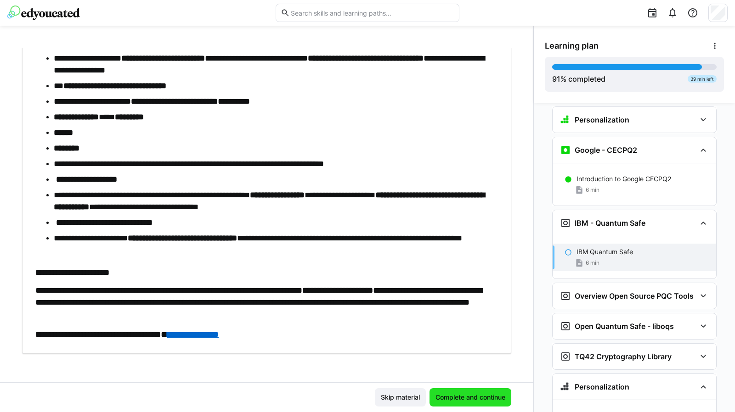
click at [480, 391] on span "Complete and continue" at bounding box center [470, 398] width 82 height 18
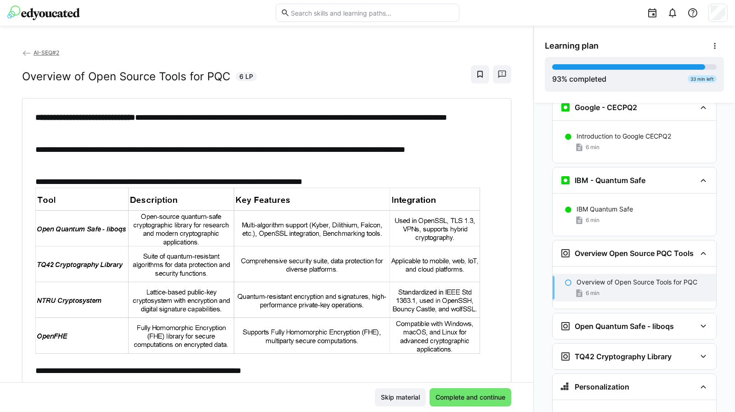
scroll to position [36, 0]
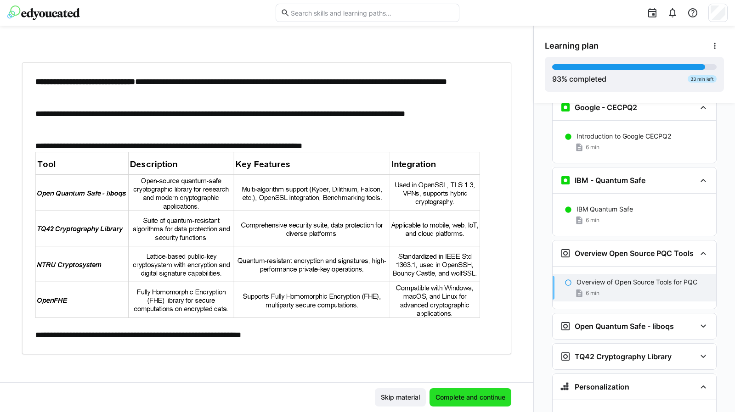
click at [452, 391] on span "Complete and continue" at bounding box center [470, 398] width 82 height 18
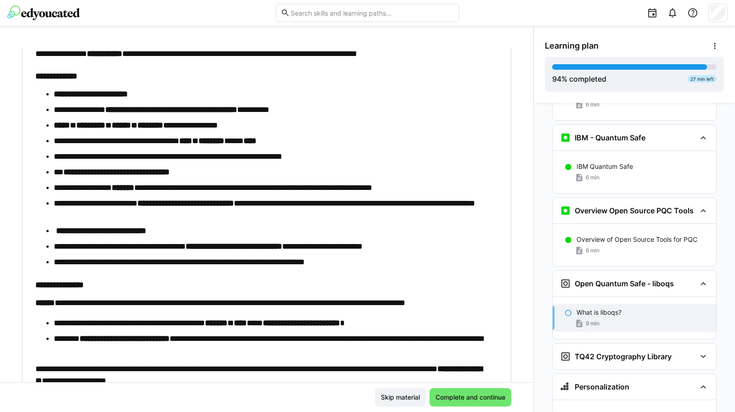
scroll to position [171, 0]
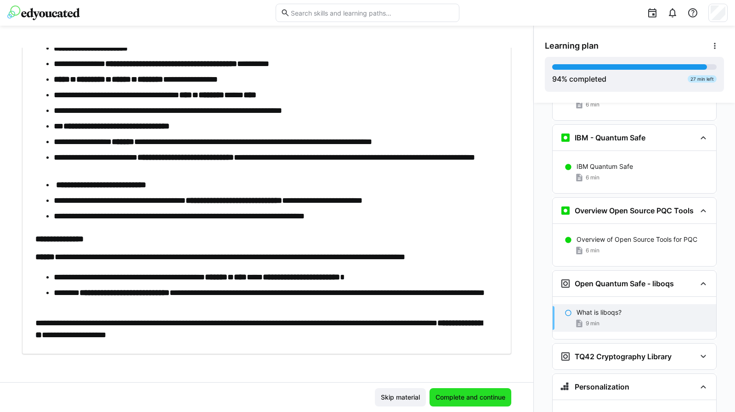
click at [461, 392] on span "Complete and continue" at bounding box center [470, 398] width 82 height 18
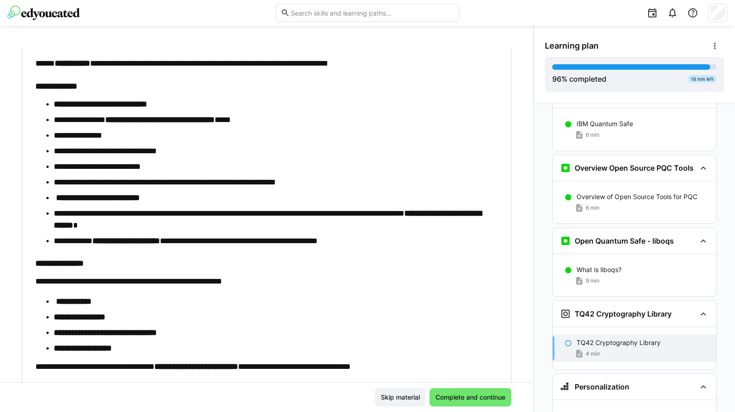
scroll to position [203, 0]
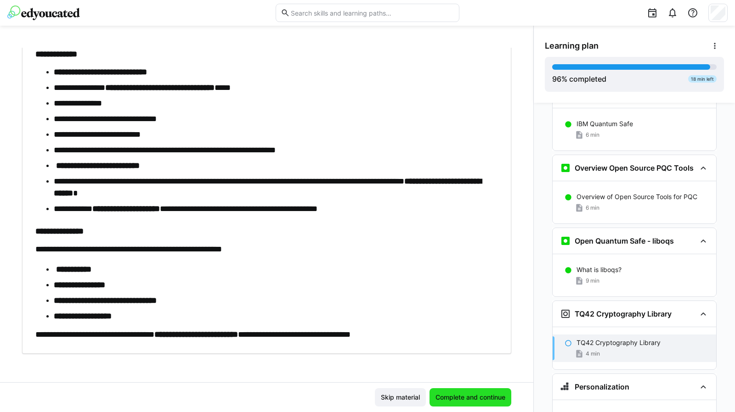
click at [448, 396] on span "Complete and continue" at bounding box center [470, 397] width 73 height 9
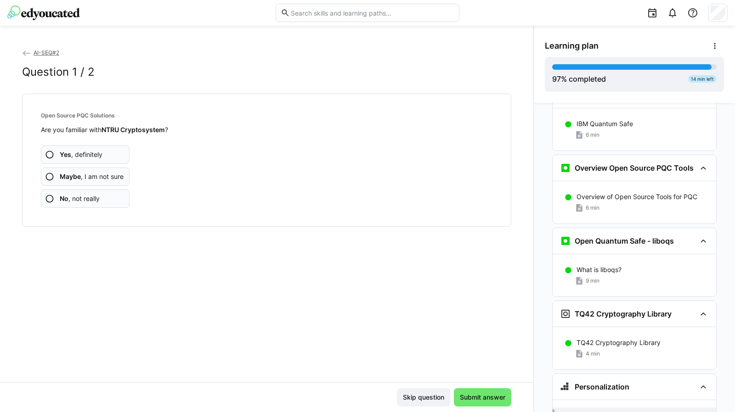
scroll to position [3805, 0]
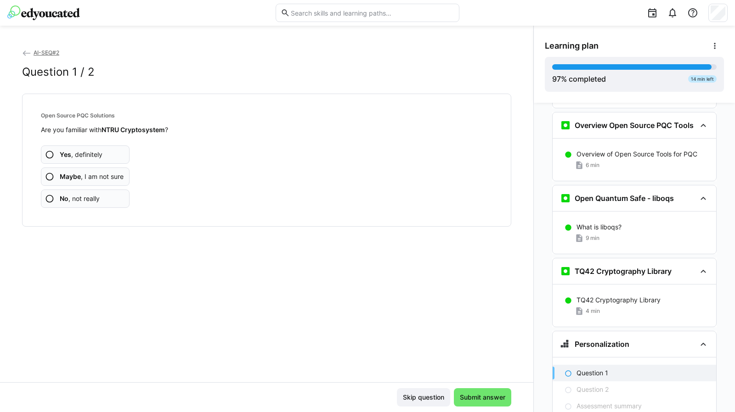
click at [87, 200] on span "No , not really" at bounding box center [80, 198] width 40 height 9
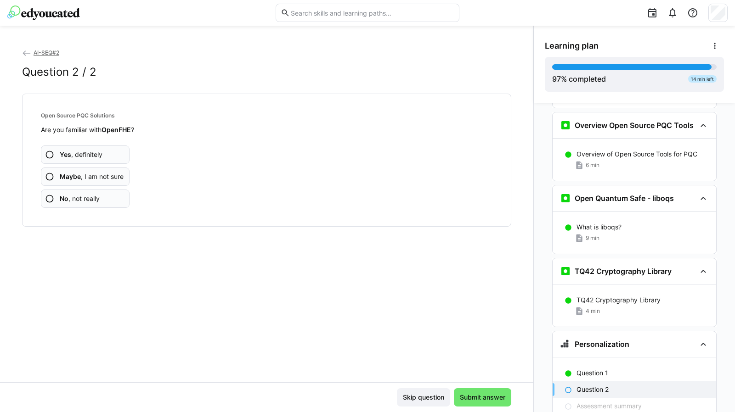
click at [88, 198] on span "No , not really" at bounding box center [80, 198] width 40 height 9
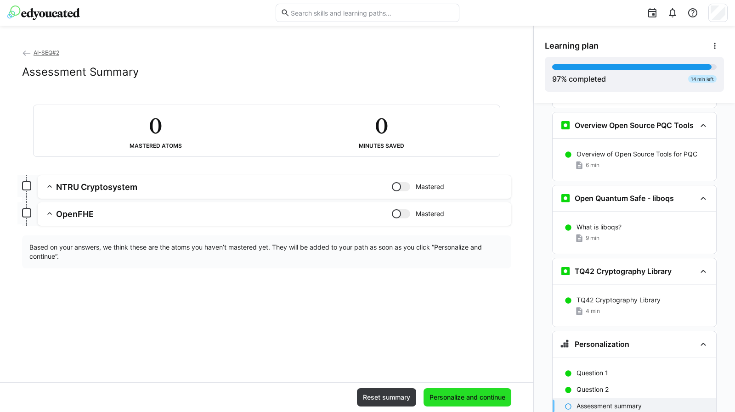
click at [480, 395] on span "Personalize and continue" at bounding box center [467, 397] width 79 height 9
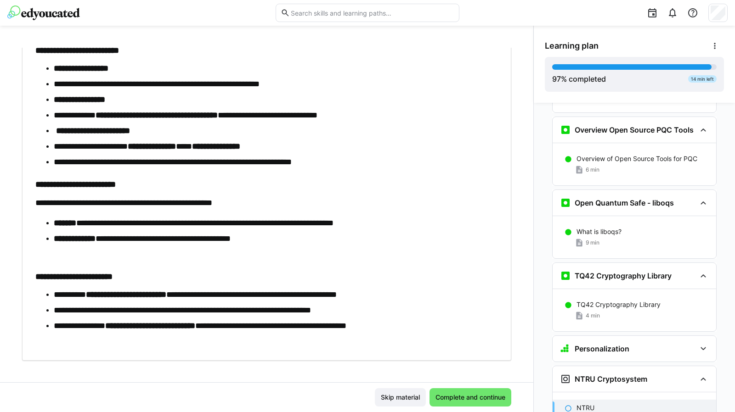
scroll to position [296, 0]
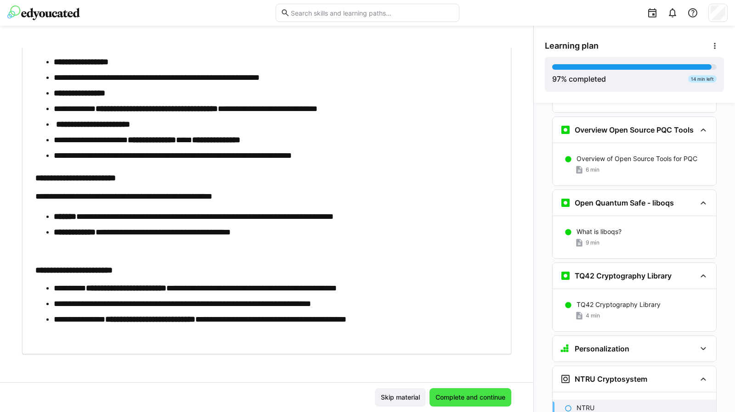
click at [472, 398] on span "Complete and continue" at bounding box center [470, 397] width 73 height 9
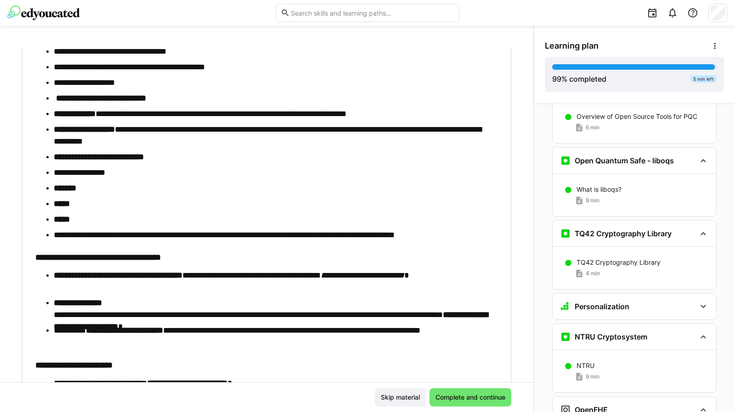
scroll to position [413, 0]
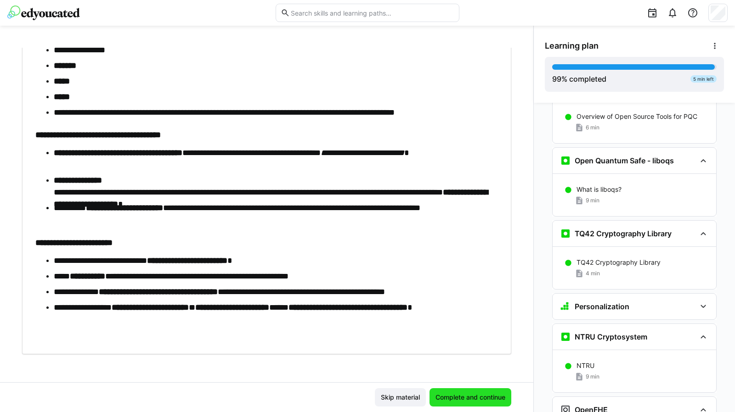
click at [486, 400] on span "Complete and continue" at bounding box center [470, 397] width 73 height 9
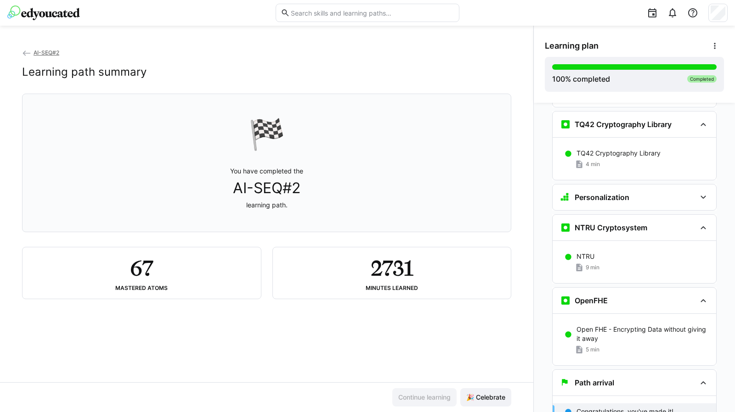
scroll to position [3956, 0]
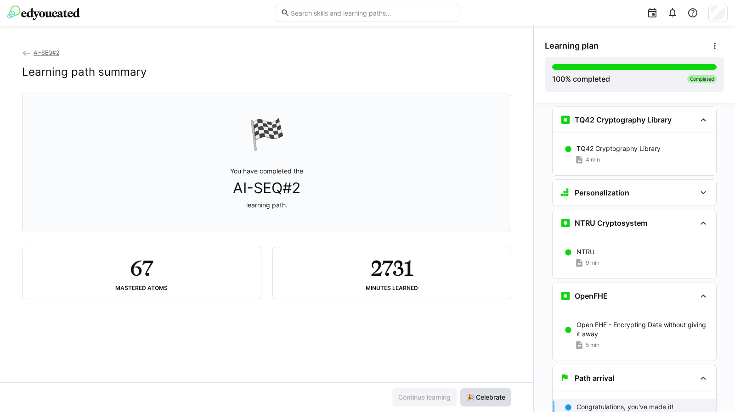
click at [484, 397] on span "🎉 Celebrate" at bounding box center [486, 397] width 42 height 9
click at [53, 52] on span "AI-SEQ#2" at bounding box center [47, 52] width 26 height 7
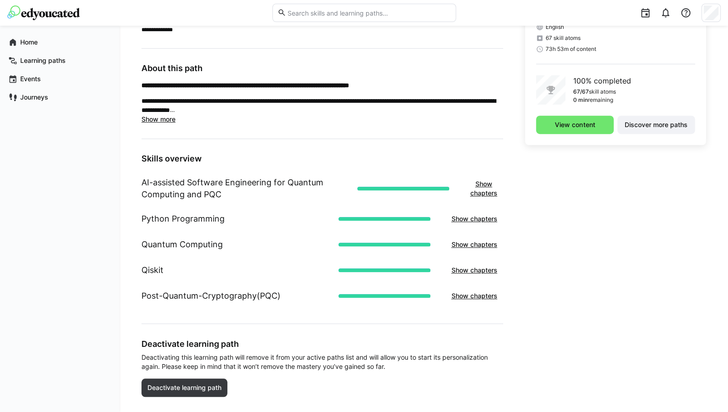
scroll to position [257, 0]
